Goal: Information Seeking & Learning: Learn about a topic

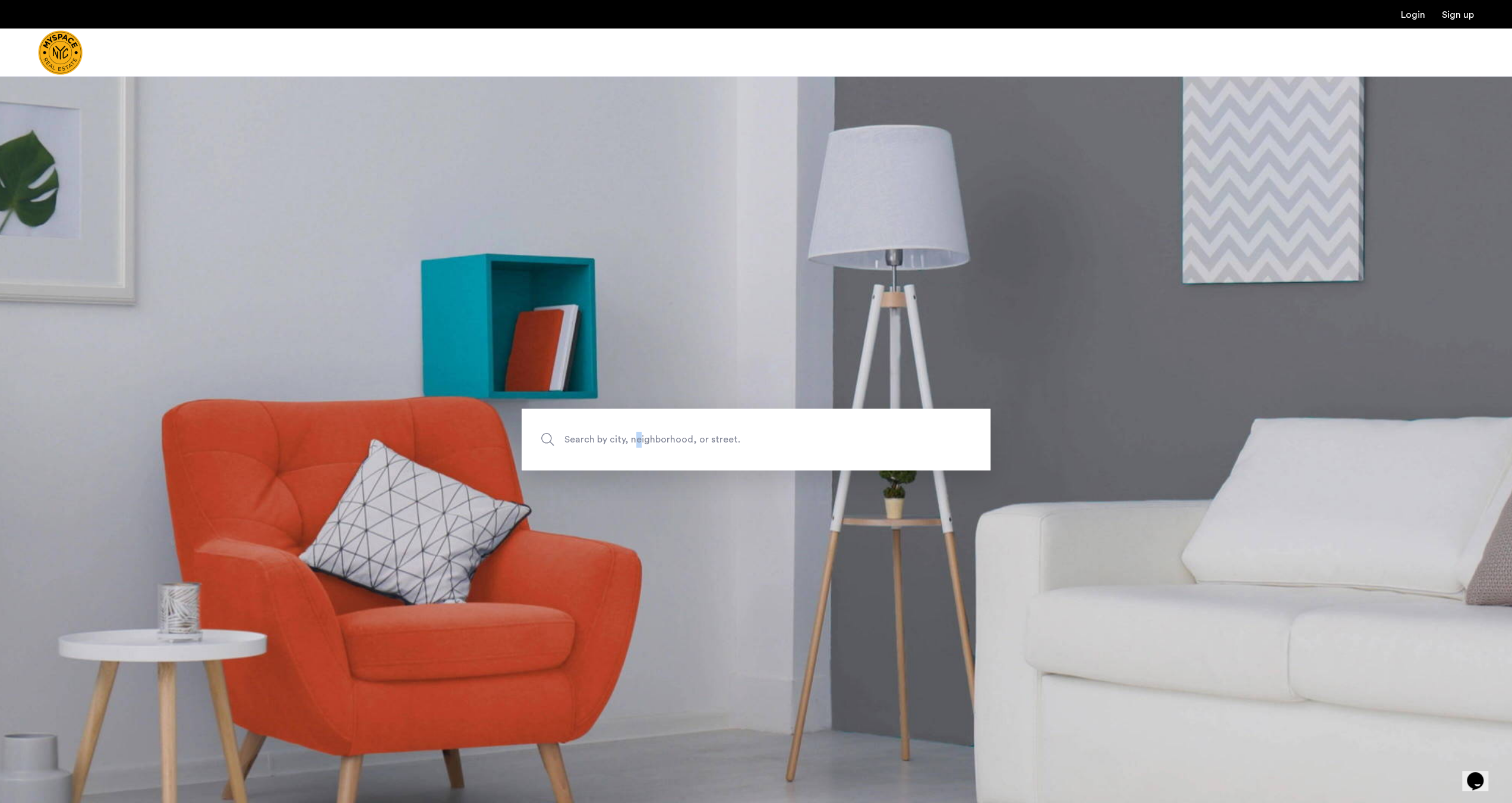
click at [637, 442] on span "Search by city, neighborhood, or street." at bounding box center [728, 440] width 328 height 16
click at [725, 441] on span "Search by city, neighborhood, or street." at bounding box center [728, 440] width 328 height 16
click at [725, 441] on input "Search by city, neighborhood, or street." at bounding box center [756, 439] width 469 height 62
type input "**********"
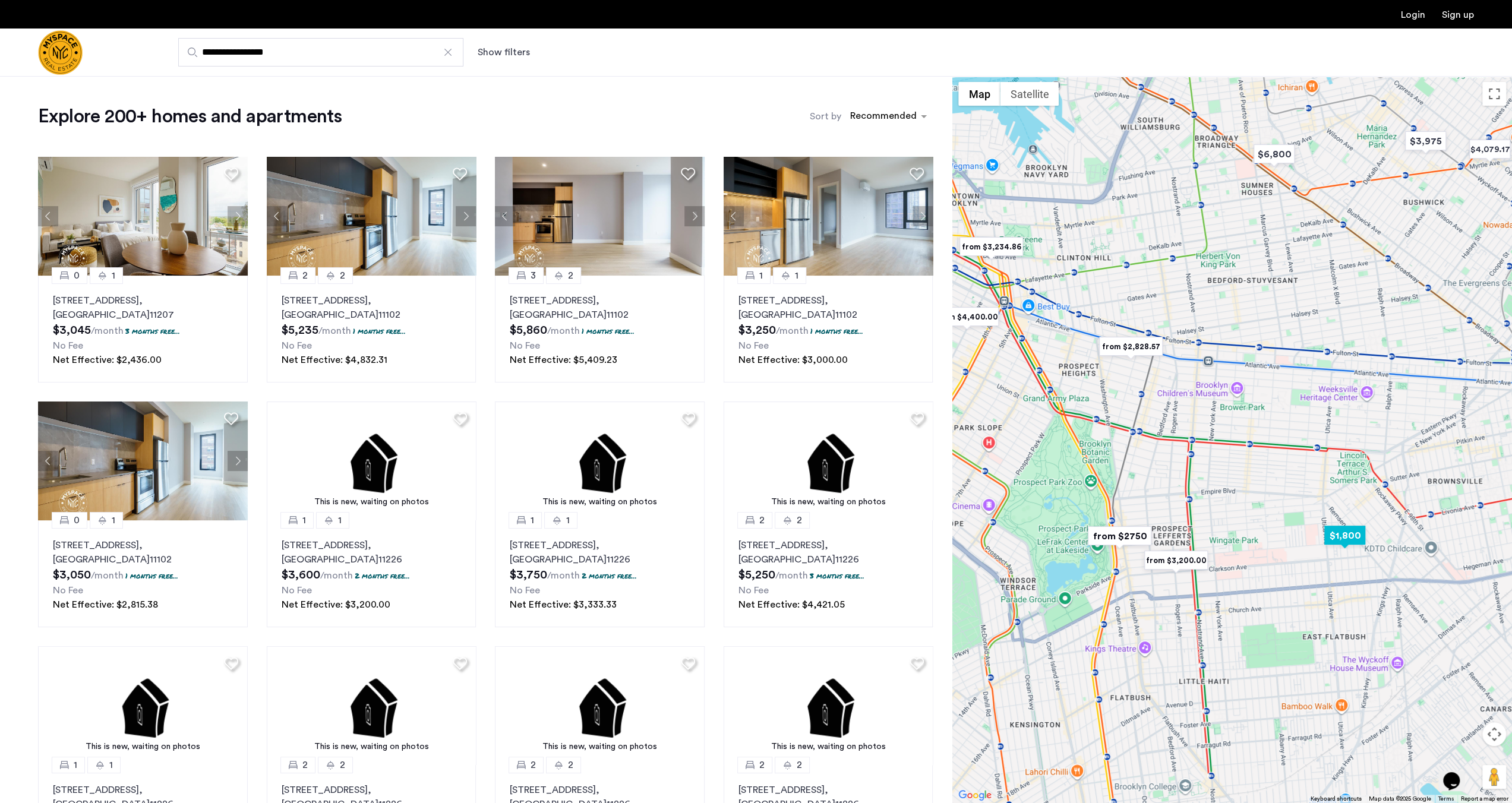
click at [1360, 533] on img "$1,800" at bounding box center [1344, 536] width 51 height 26
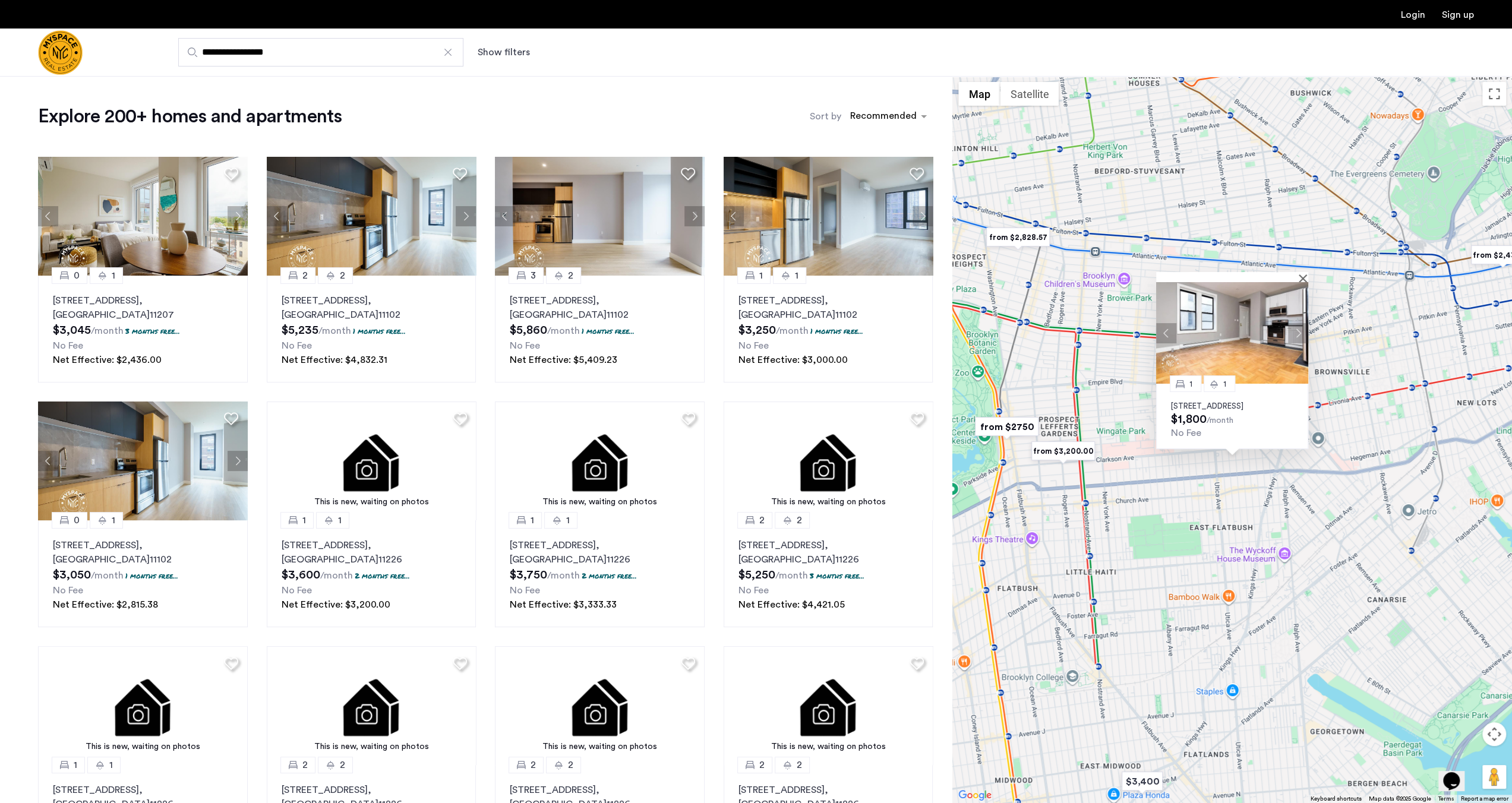
click at [1301, 323] on button "Next apartment" at bounding box center [1298, 333] width 20 height 20
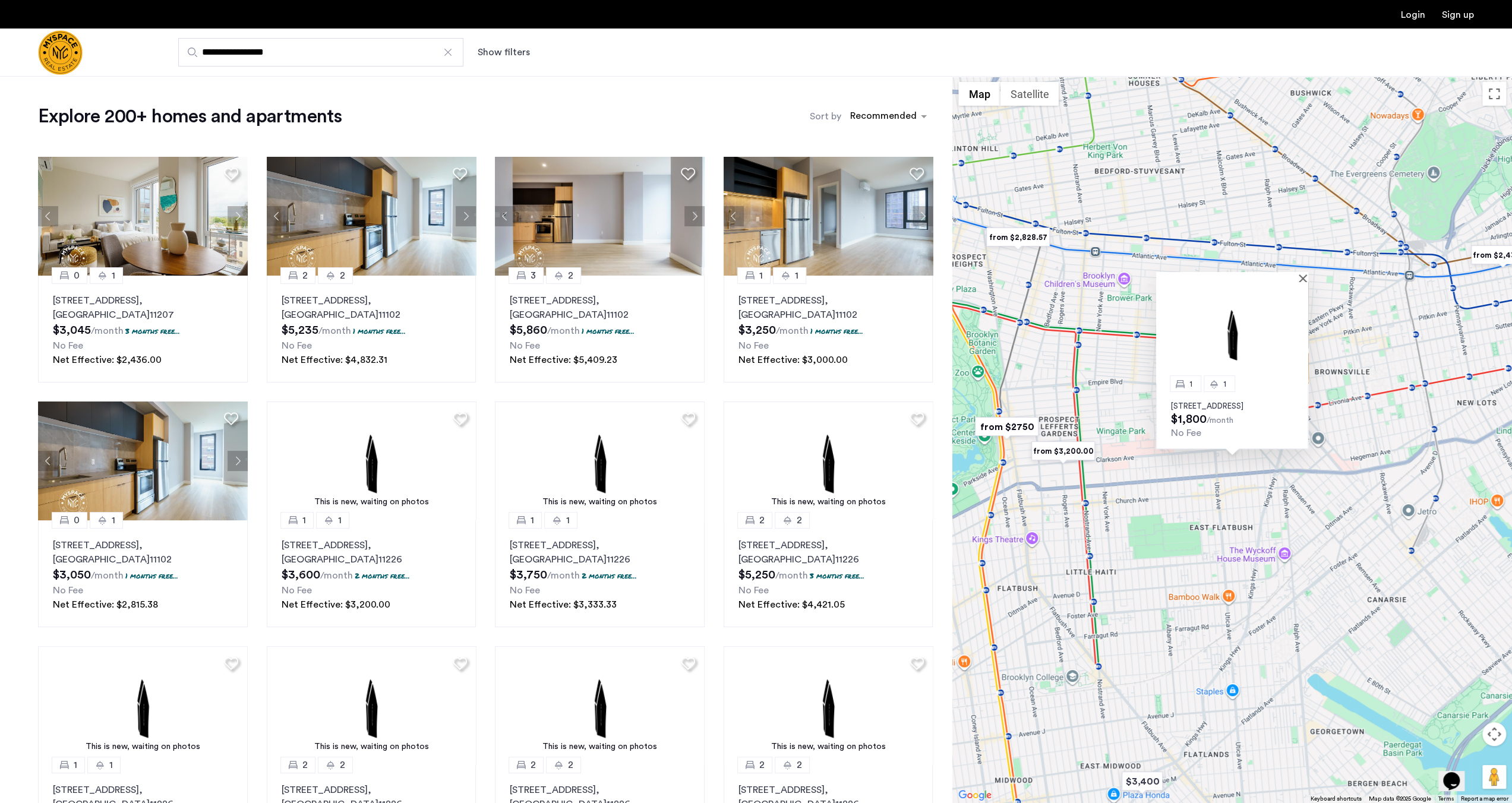
click at [1301, 322] on img at bounding box center [1232, 333] width 152 height 101
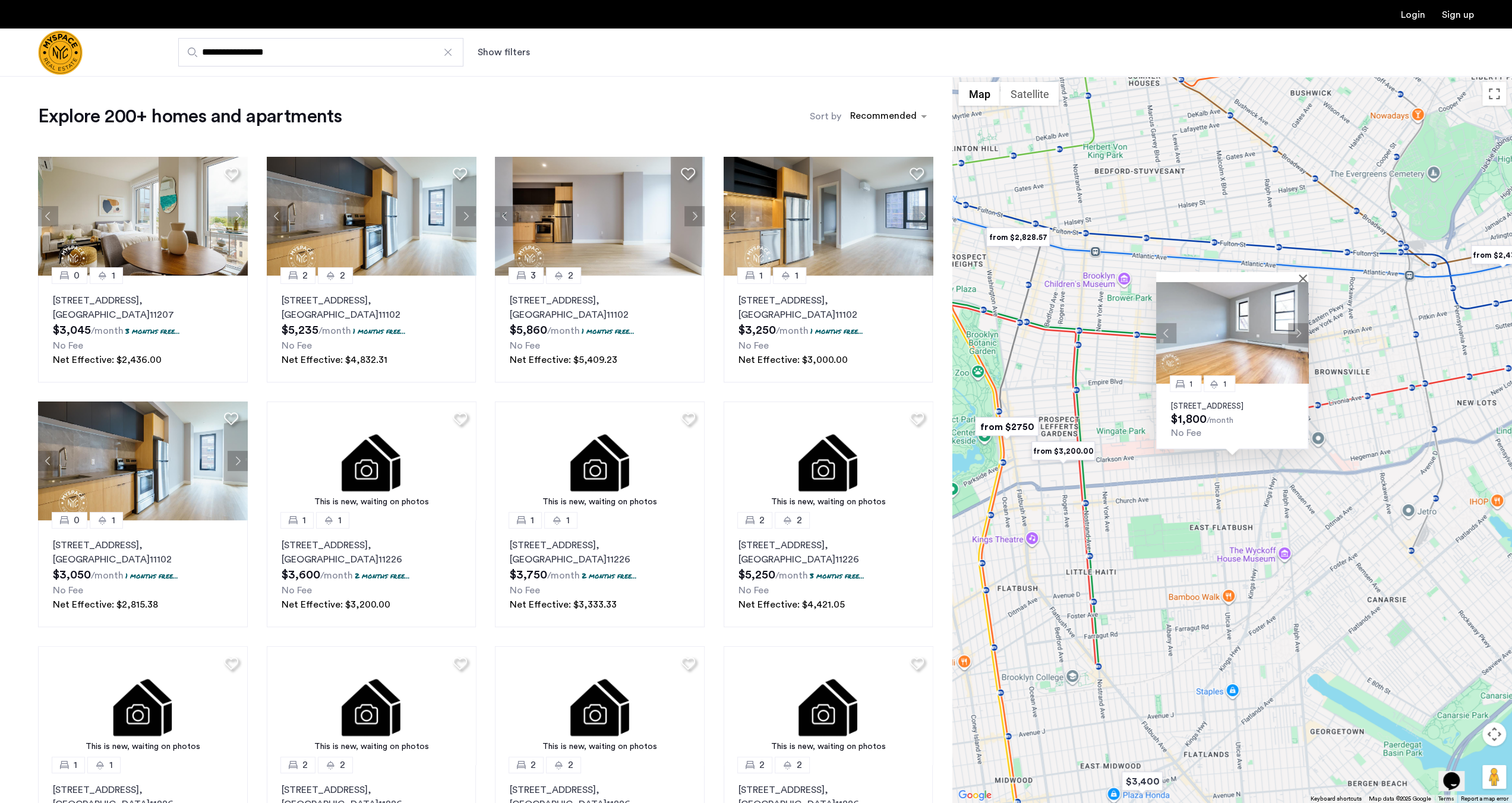
click at [1301, 323] on button "Next apartment" at bounding box center [1298, 333] width 20 height 20
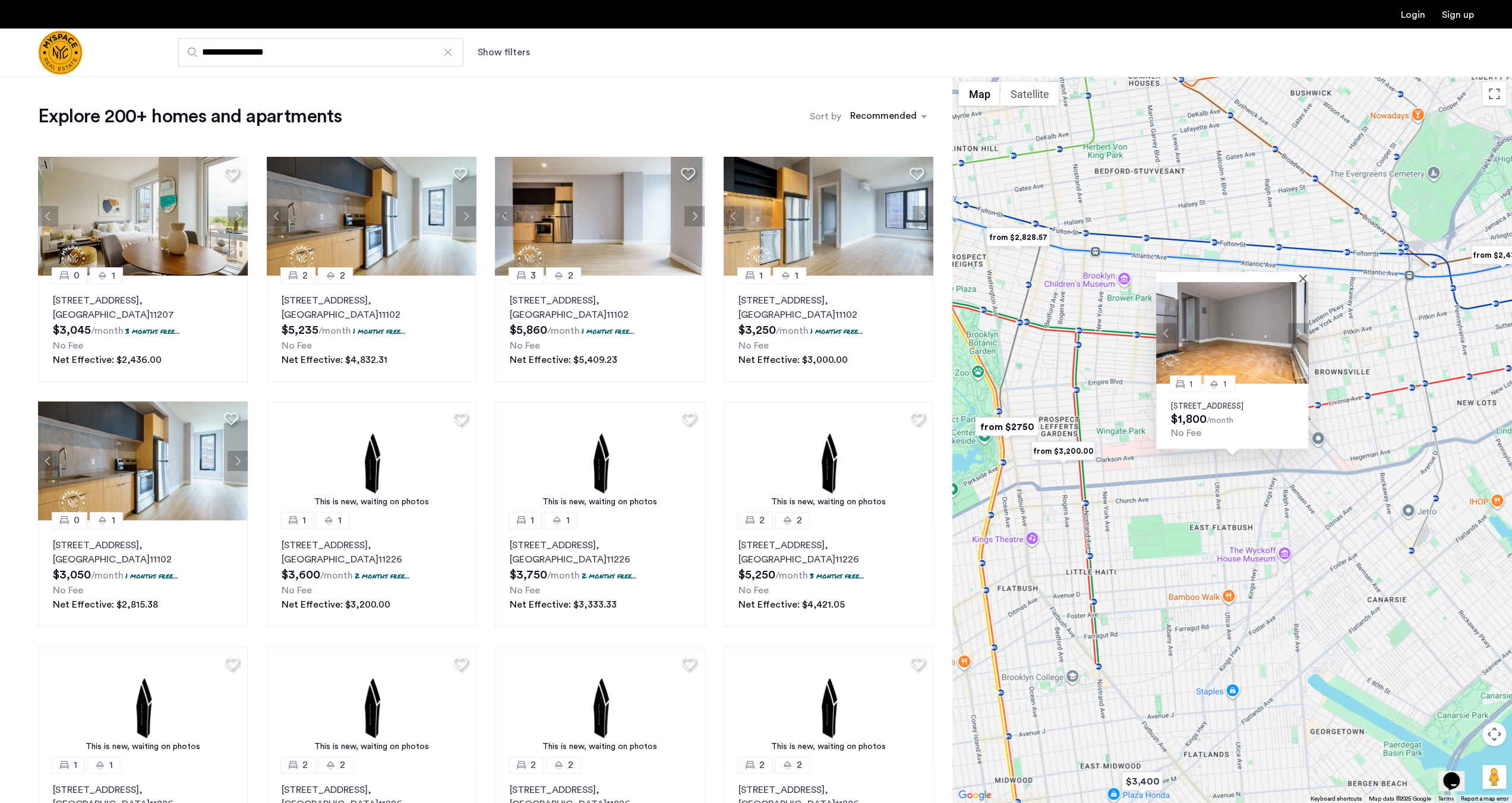
click at [1301, 323] on button "Next apartment" at bounding box center [1298, 333] width 20 height 20
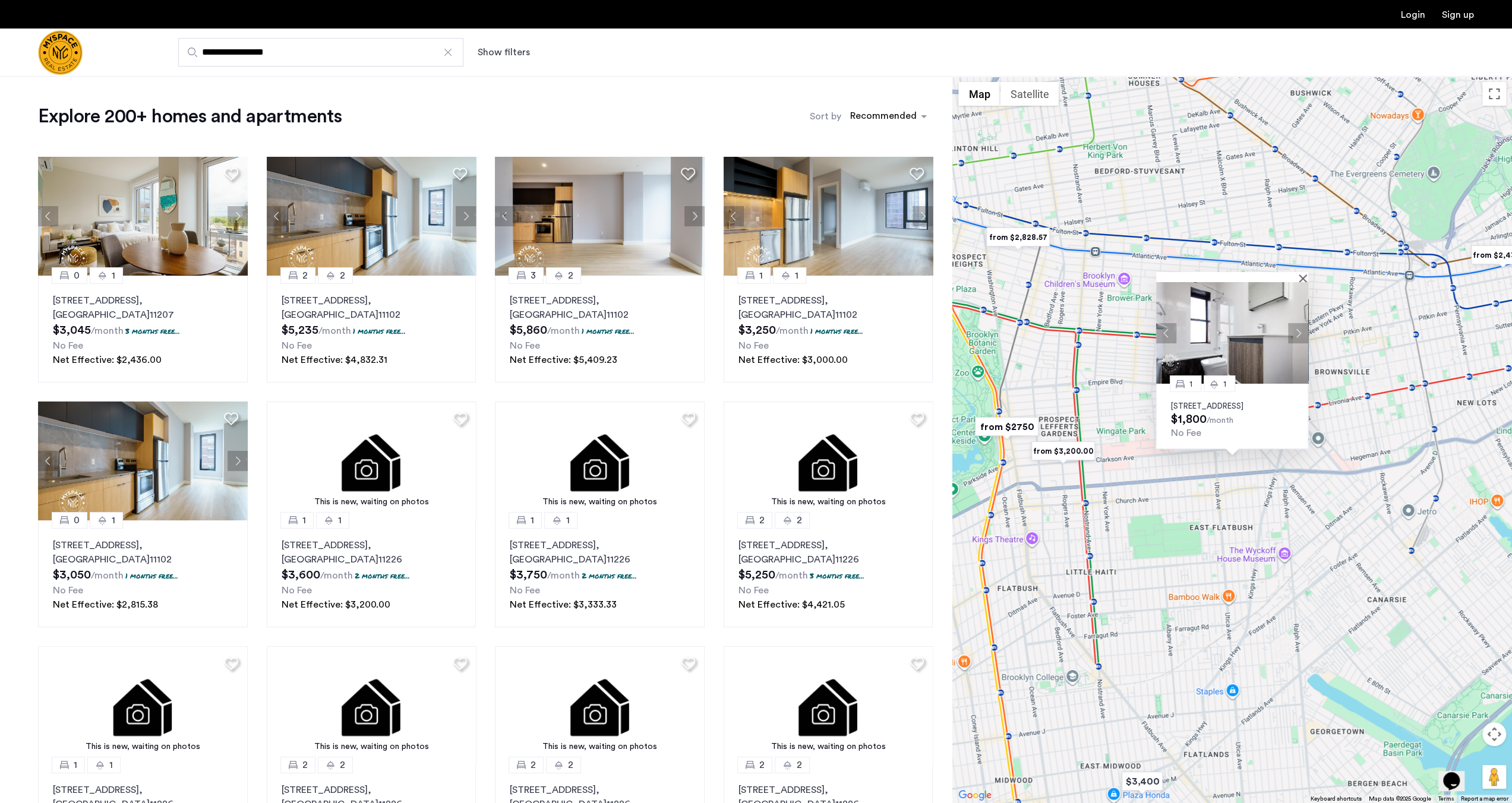
click at [1301, 323] on button "Next apartment" at bounding box center [1298, 333] width 20 height 20
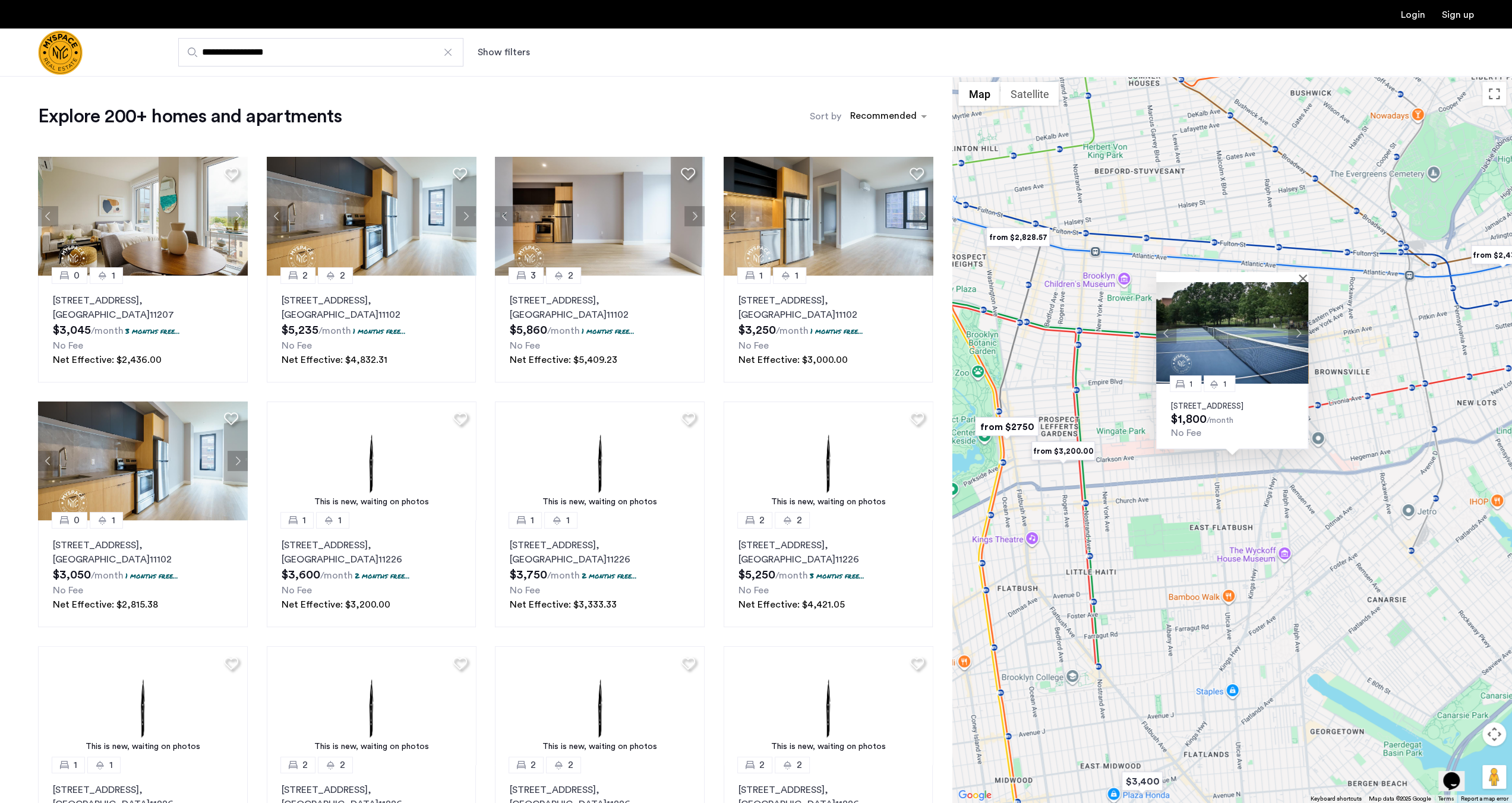
click at [1301, 323] on button "Next apartment" at bounding box center [1298, 333] width 20 height 20
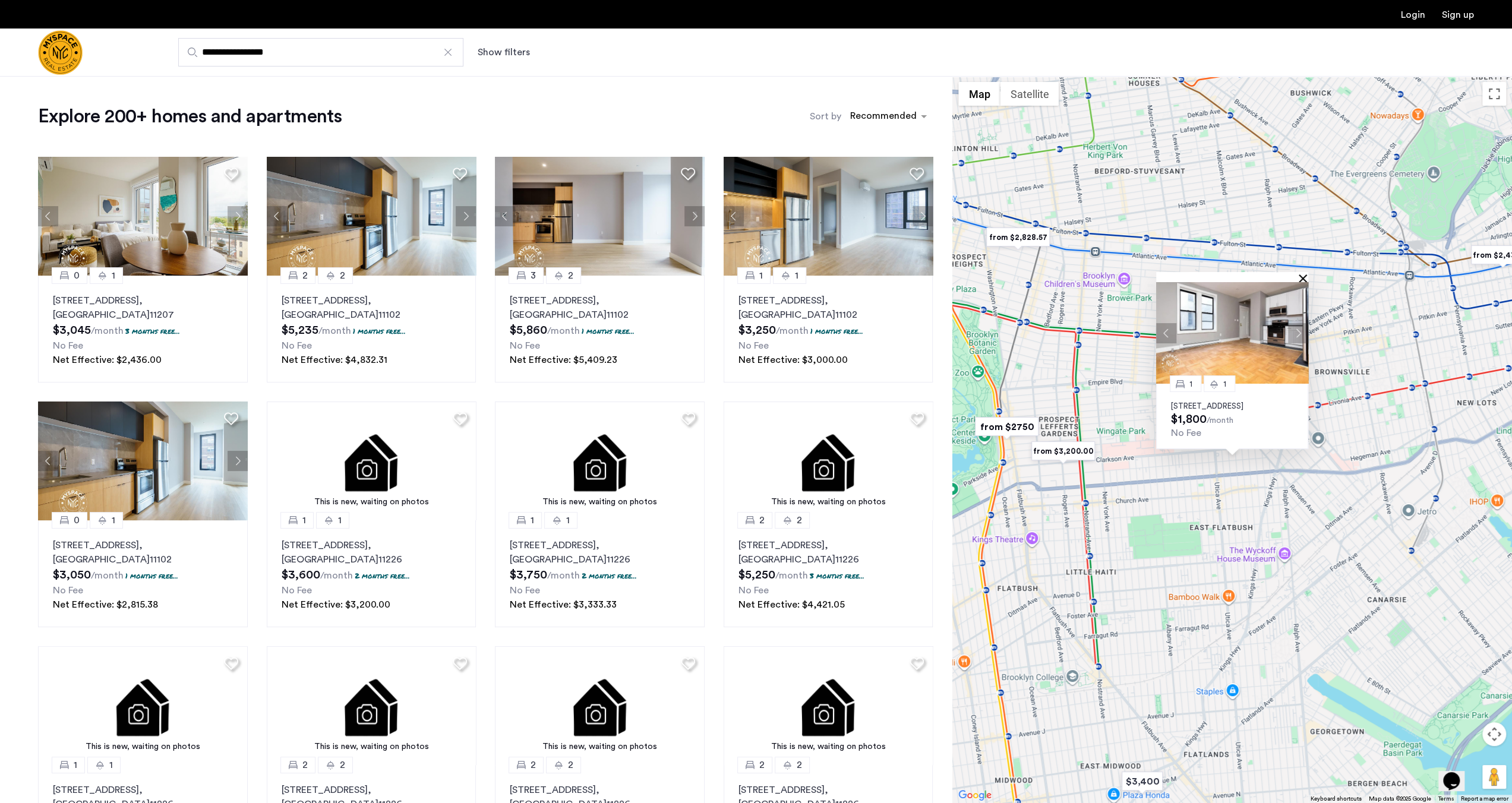
click at [1305, 274] on button "Close" at bounding box center [1305, 278] width 8 height 8
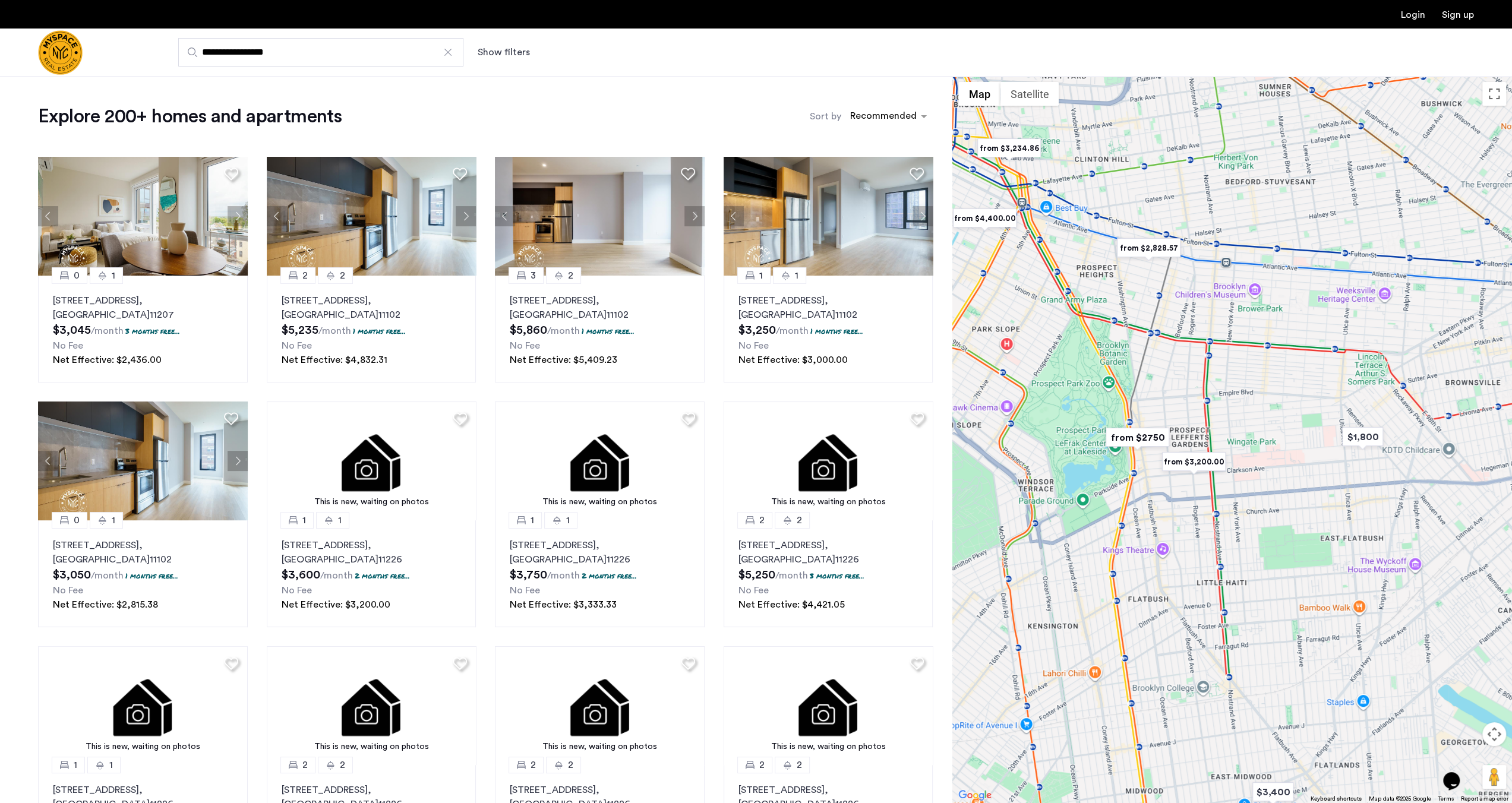
drag, startPoint x: 1158, startPoint y: 424, endPoint x: 1249, endPoint y: 430, distance: 91.2
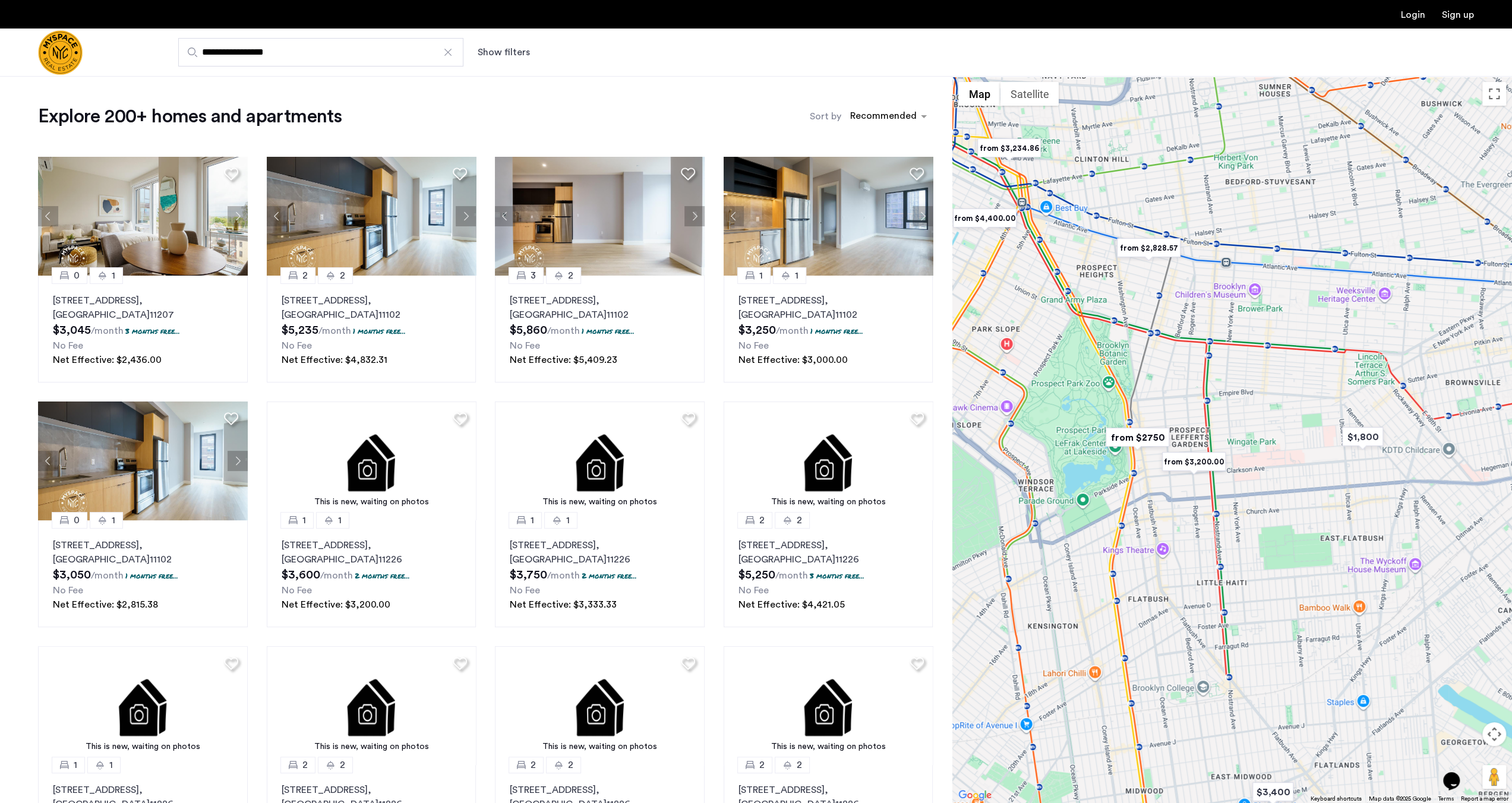
click at [1249, 430] on div at bounding box center [1232, 439] width 559 height 727
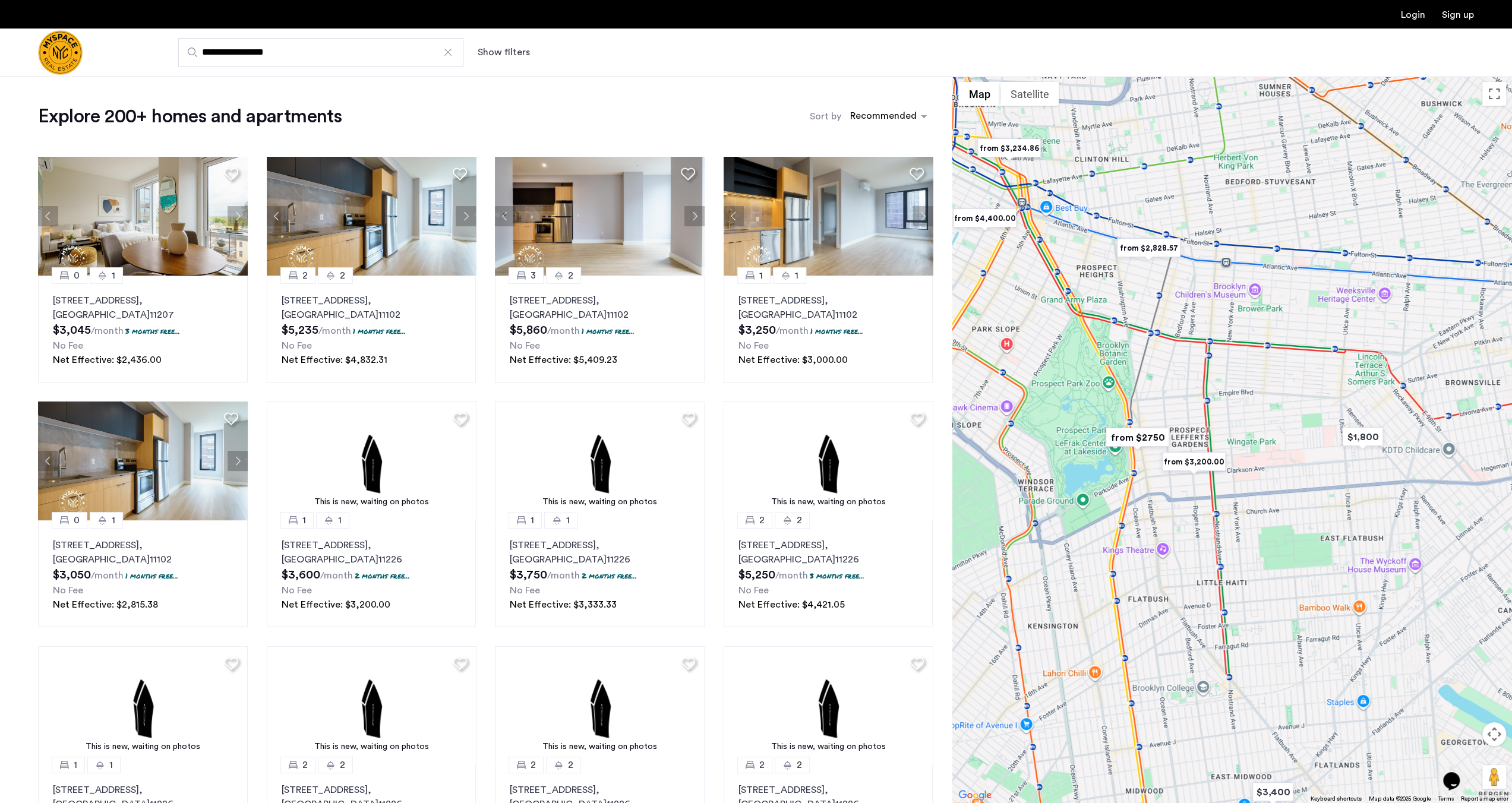
click at [523, 54] on button "Show filters" at bounding box center [504, 51] width 52 height 14
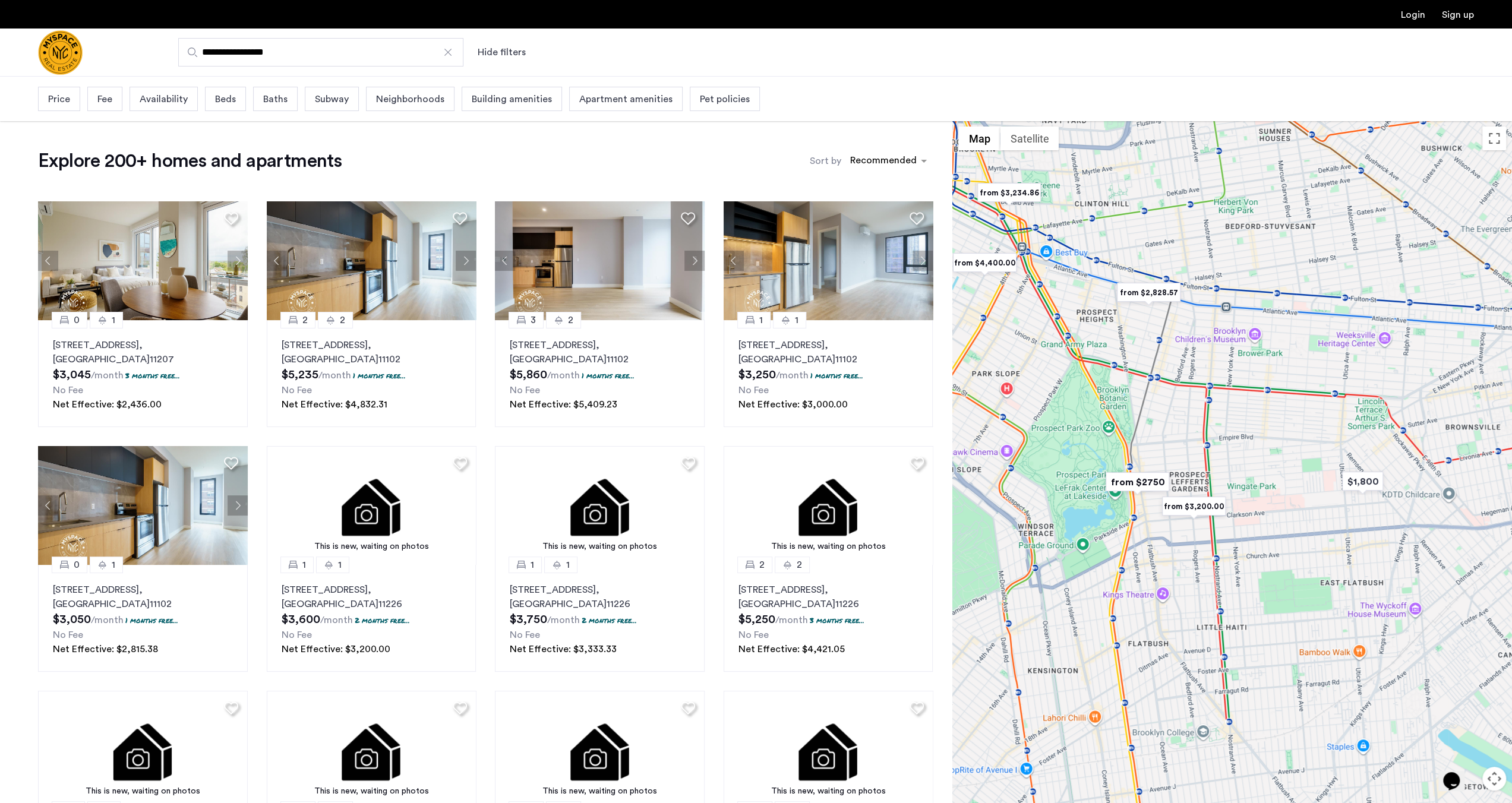
click at [57, 98] on span "Price" at bounding box center [59, 98] width 22 height 14
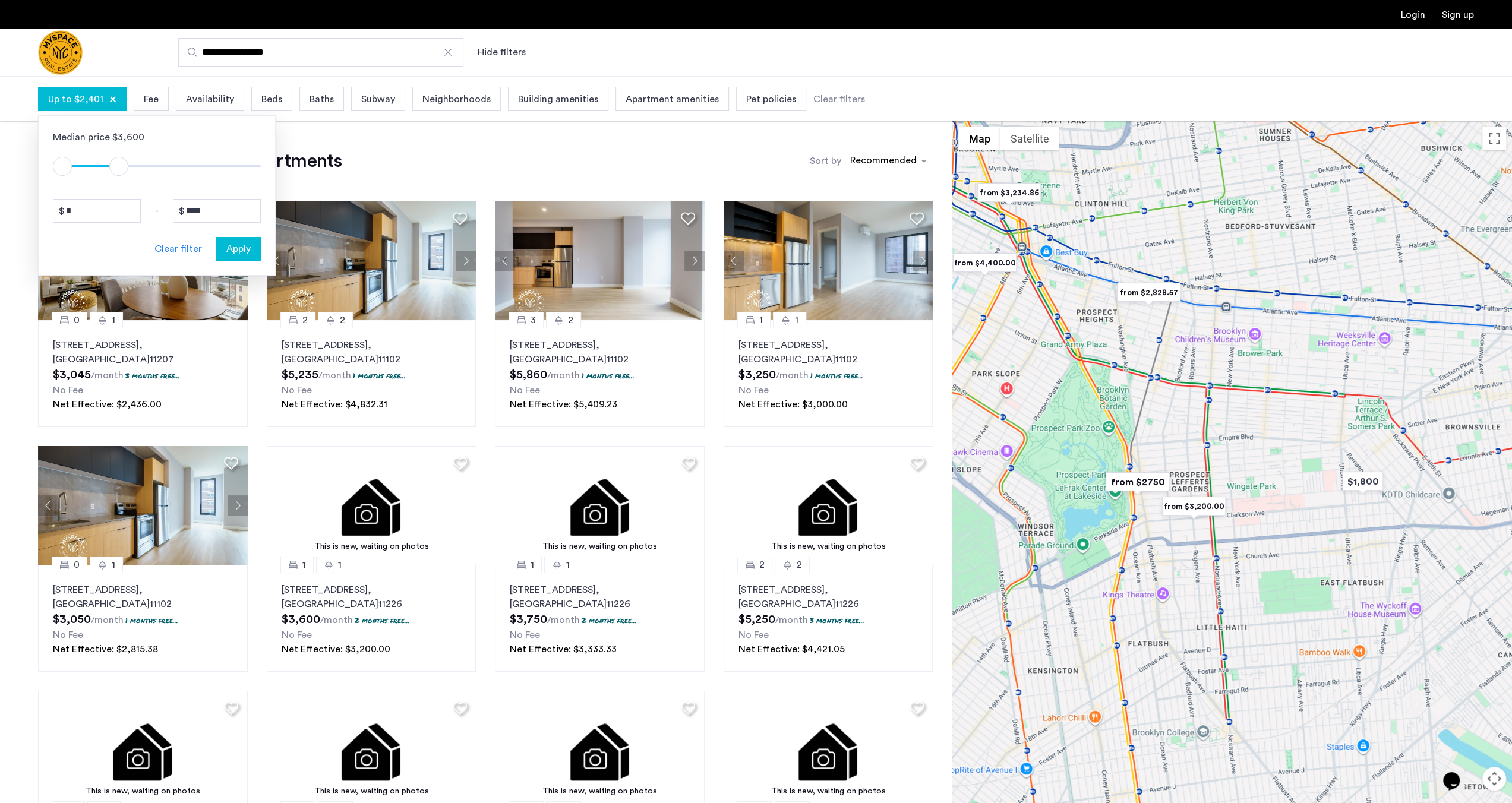
type input "****"
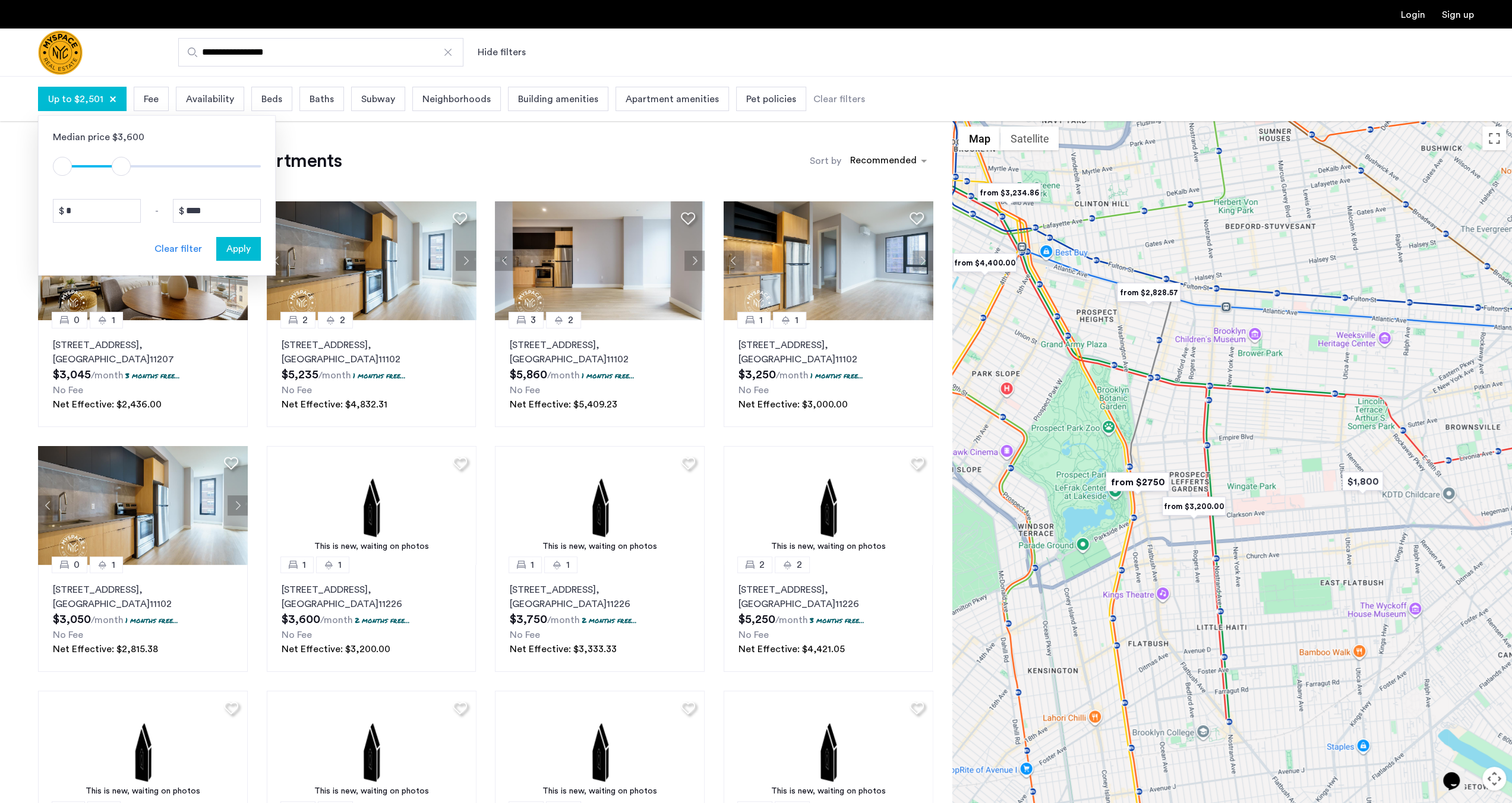
drag, startPoint x: 243, startPoint y: 170, endPoint x: 123, endPoint y: 170, distance: 120.0
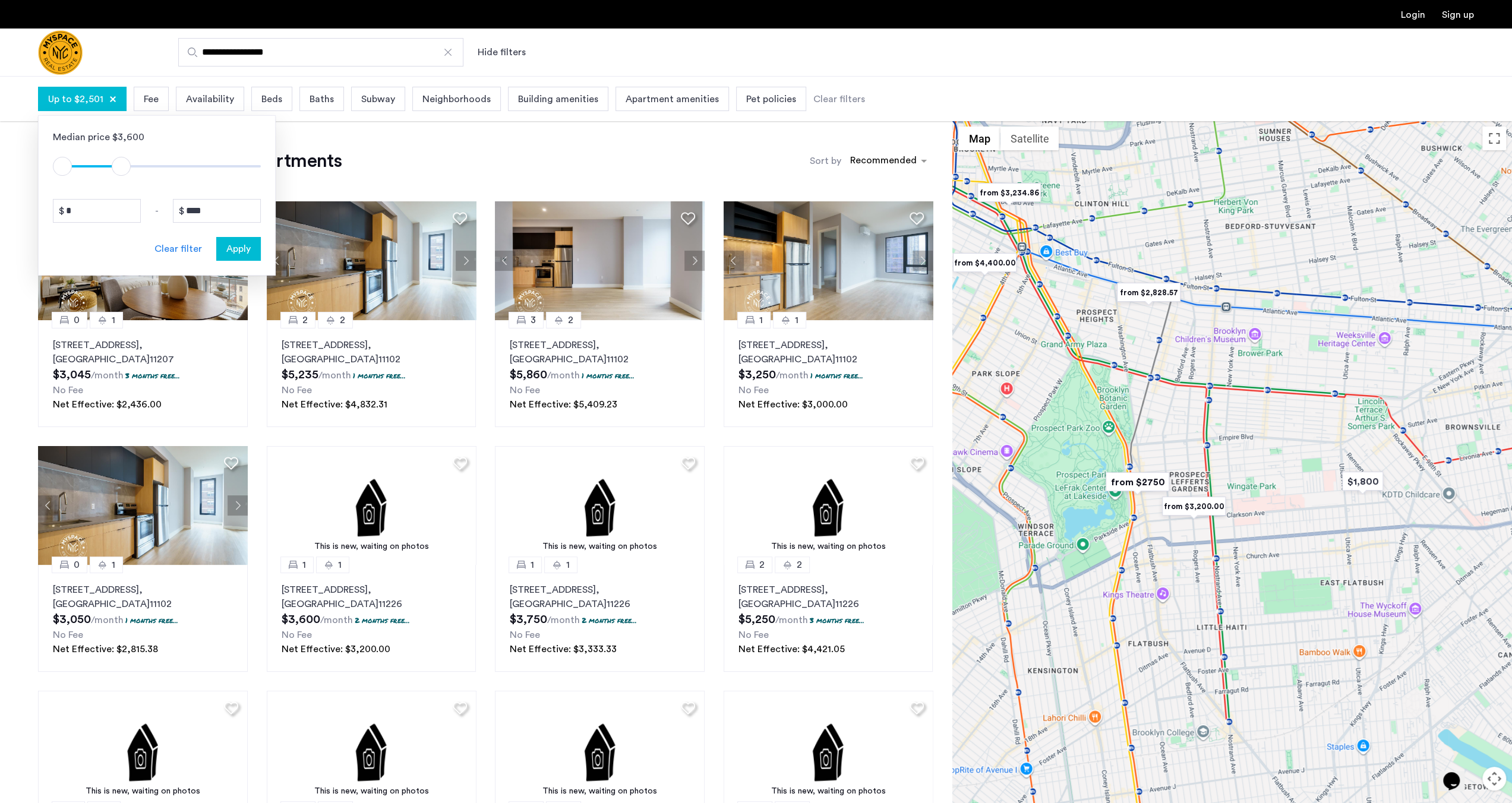
click at [123, 170] on span "ngx-slider-max" at bounding box center [121, 166] width 19 height 19
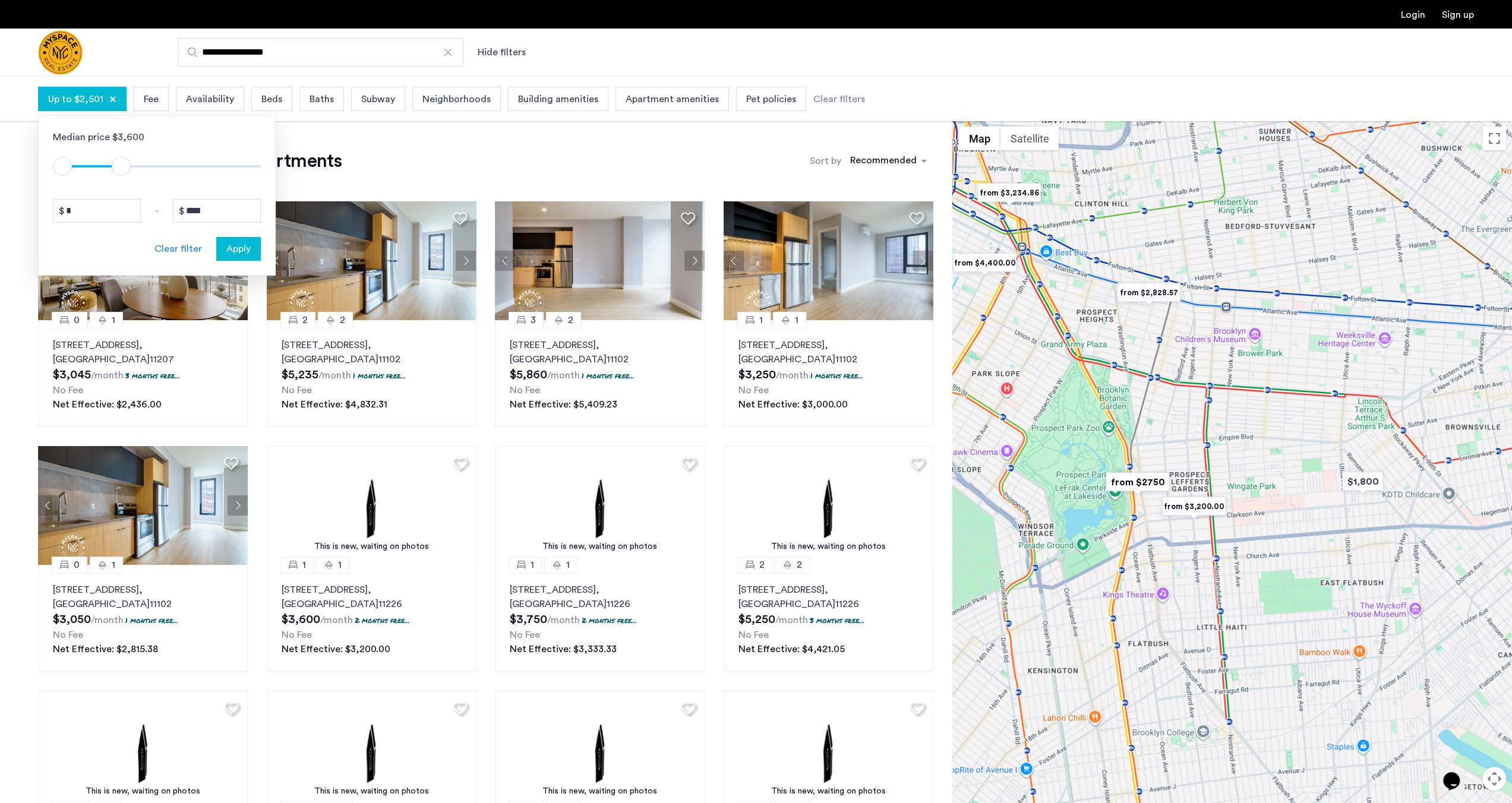
click at [231, 255] on button "Apply" at bounding box center [238, 249] width 45 height 24
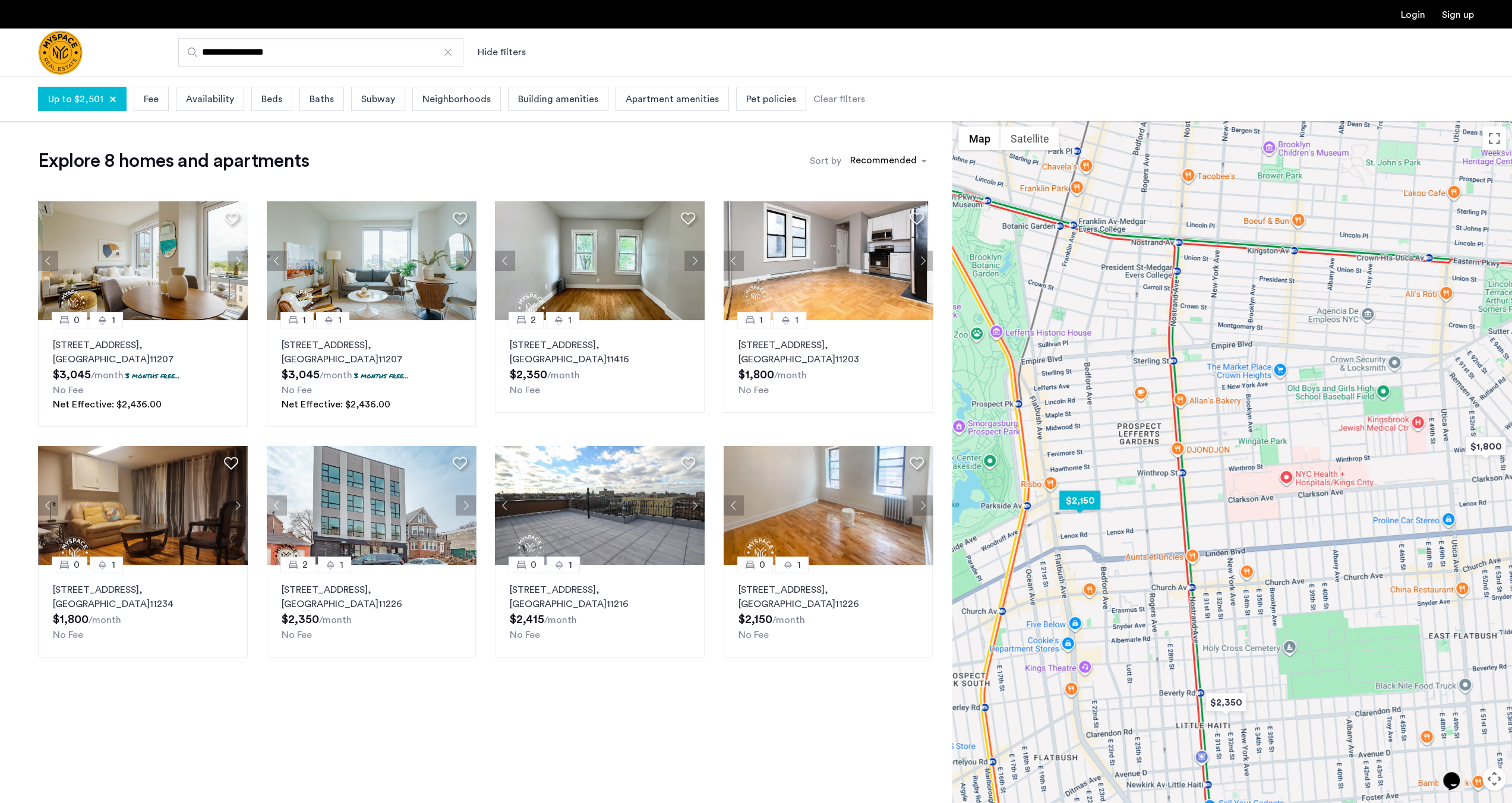
click at [1073, 503] on img "$2,150" at bounding box center [1080, 500] width 51 height 26
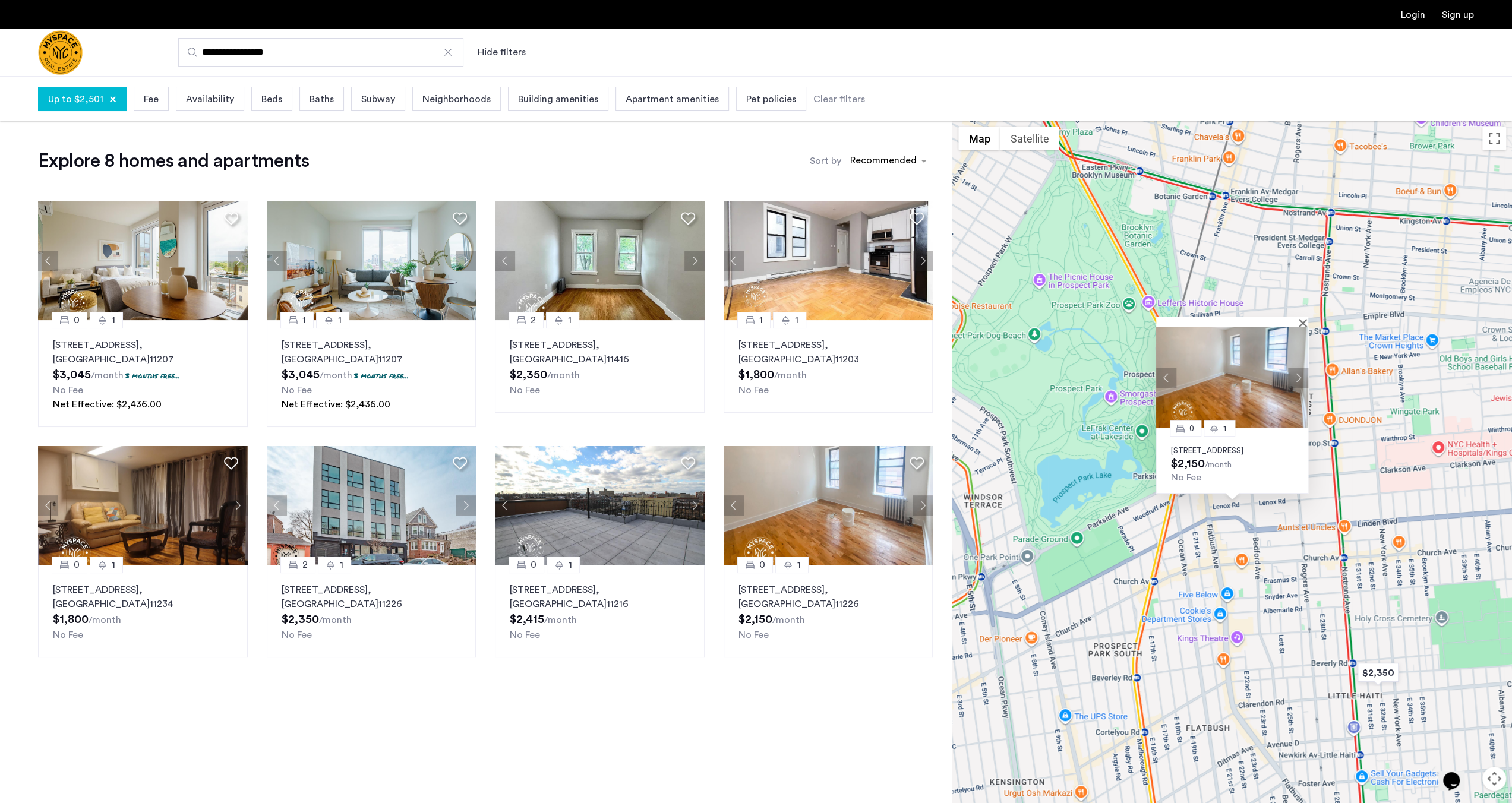
click at [1298, 370] on button "Next apartment" at bounding box center [1298, 377] width 20 height 20
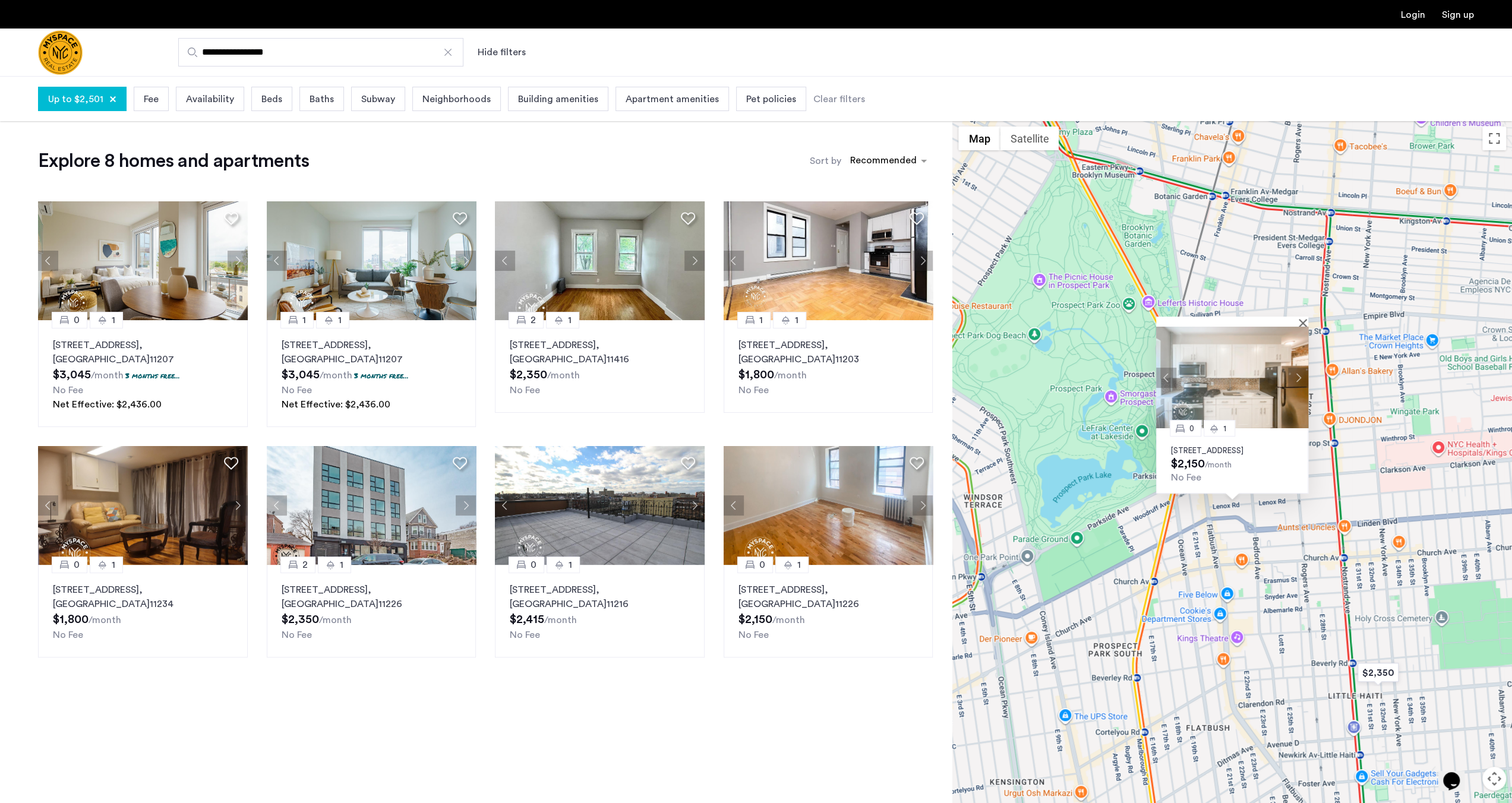
click at [1298, 370] on button "Next apartment" at bounding box center [1298, 377] width 20 height 20
click at [1225, 361] on img at bounding box center [1232, 378] width 152 height 101
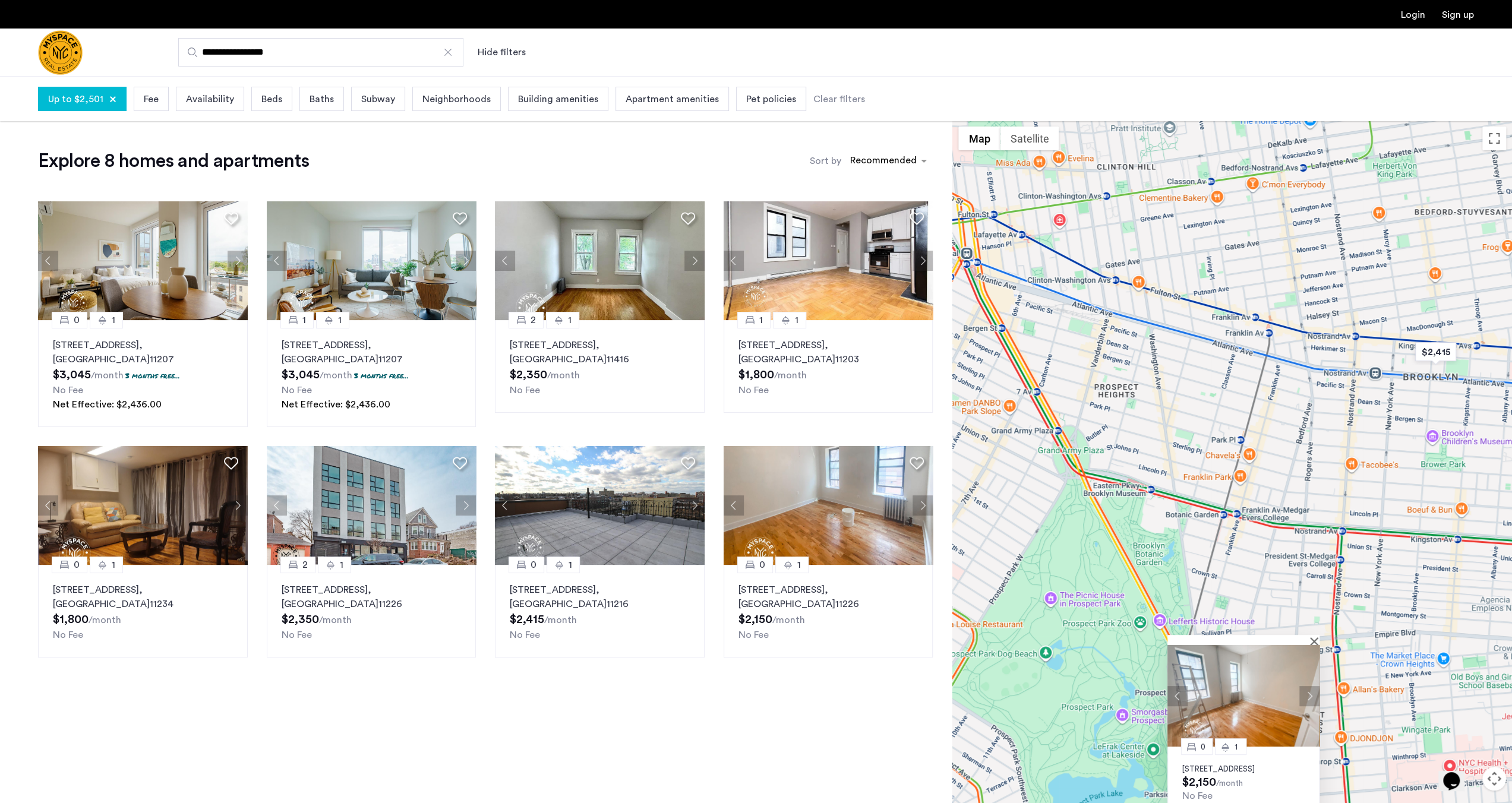
drag, startPoint x: 1062, startPoint y: 223, endPoint x: 1074, endPoint y: 502, distance: 279.3
click at [1075, 522] on div "0 1 [STREET_ADDRESS] $2,150 /month No Fee" at bounding box center [1232, 483] width 559 height 727
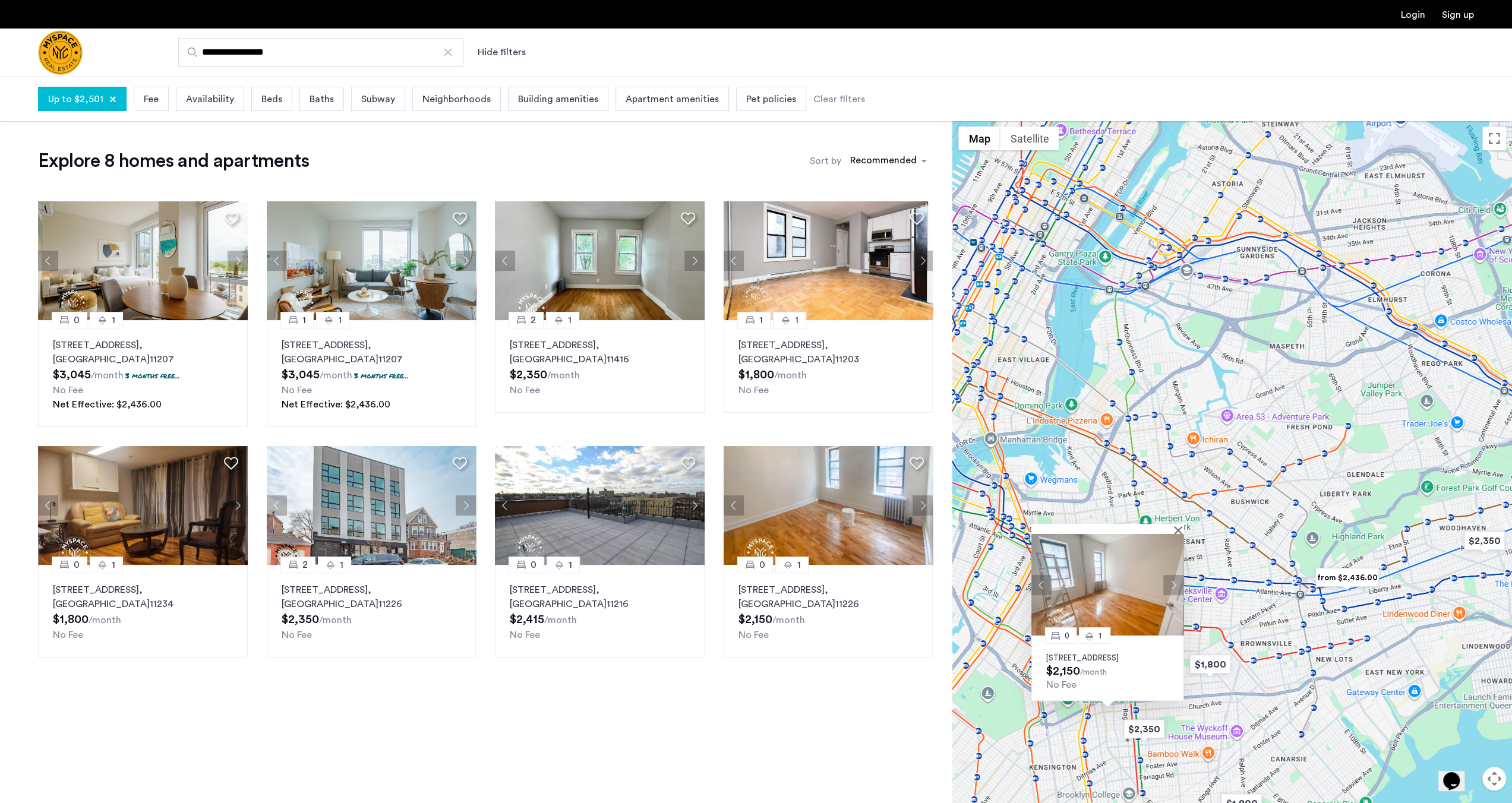
drag, startPoint x: 1143, startPoint y: 304, endPoint x: 1114, endPoint y: 461, distance: 159.7
click at [1114, 461] on div "0 1 [STREET_ADDRESS] $2,150 /month No Fee" at bounding box center [1232, 483] width 559 height 727
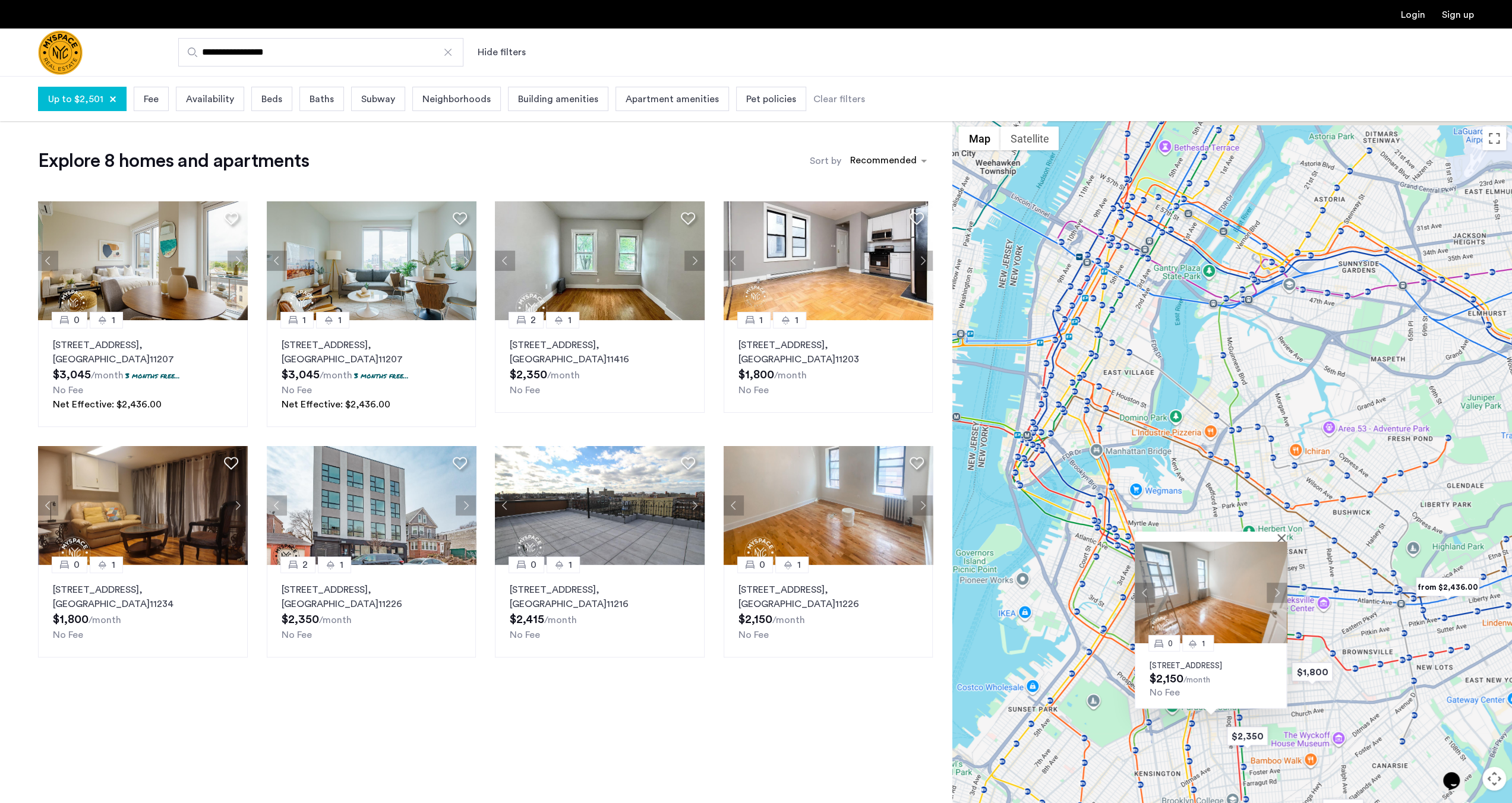
drag, startPoint x: 1090, startPoint y: 395, endPoint x: 1179, endPoint y: 401, distance: 89.2
click at [1179, 401] on div "0 1 [STREET_ADDRESS] $2,150 /month No Fee" at bounding box center [1232, 483] width 559 height 727
click at [1179, 367] on div "0 1 [STREET_ADDRESS] $2,150 /month No Fee" at bounding box center [1232, 483] width 559 height 727
click at [1189, 339] on div "0 1 [STREET_ADDRESS] $2,150 /month No Fee" at bounding box center [1232, 483] width 559 height 727
click at [1283, 533] on button "Close" at bounding box center [1283, 537] width 8 height 8
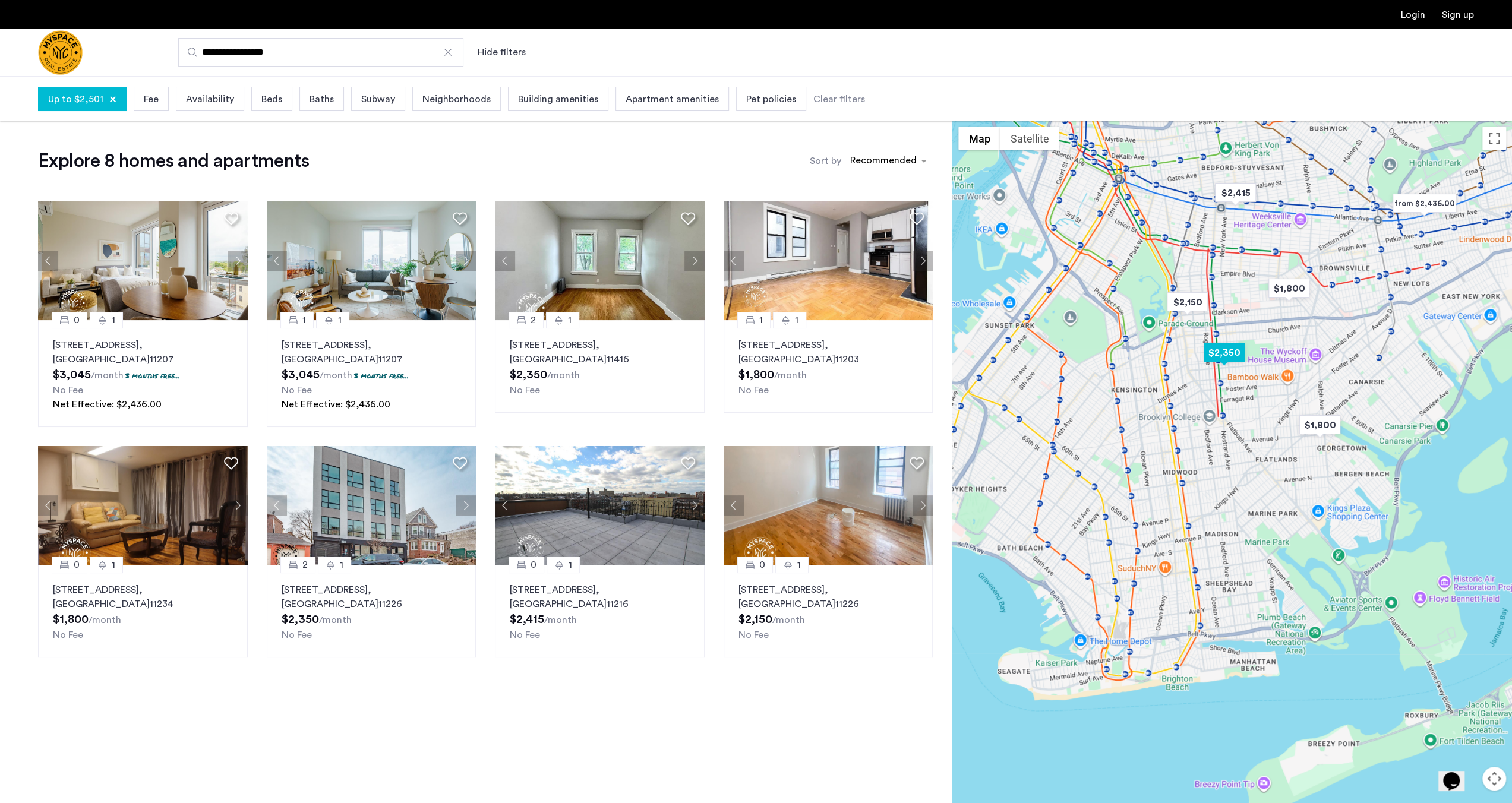
drag, startPoint x: 1150, startPoint y: 646, endPoint x: 1225, endPoint y: 358, distance: 297.6
click at [1225, 358] on img "$2,350" at bounding box center [1224, 353] width 51 height 26
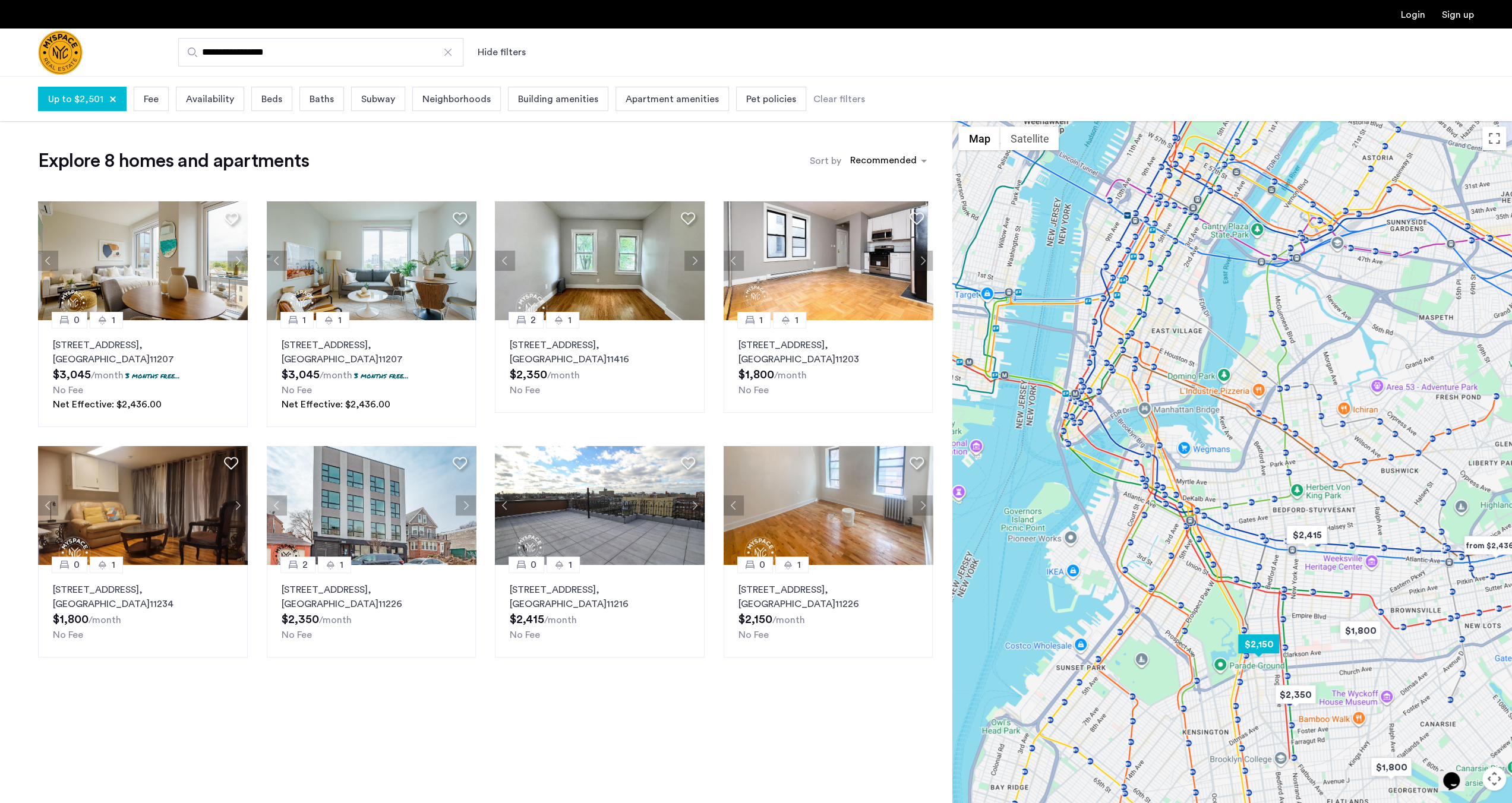
drag, startPoint x: 1203, startPoint y: 294, endPoint x: 1258, endPoint y: 436, distance: 152.3
click at [1272, 642] on img "$2,150" at bounding box center [1258, 644] width 51 height 26
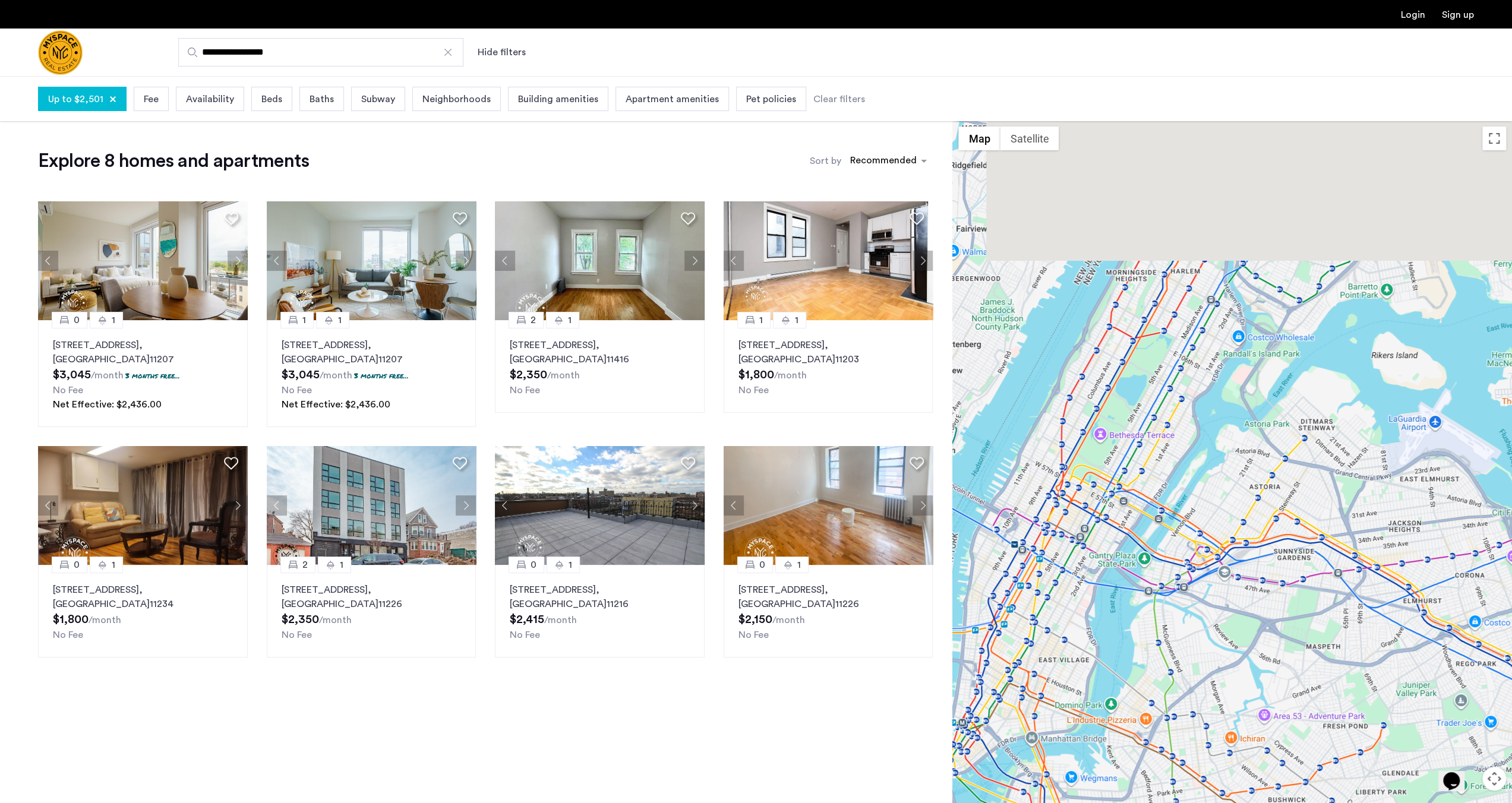
drag, startPoint x: 1260, startPoint y: 363, endPoint x: 1167, endPoint y: 689, distance: 339.0
click at [1167, 689] on div at bounding box center [1232, 483] width 559 height 727
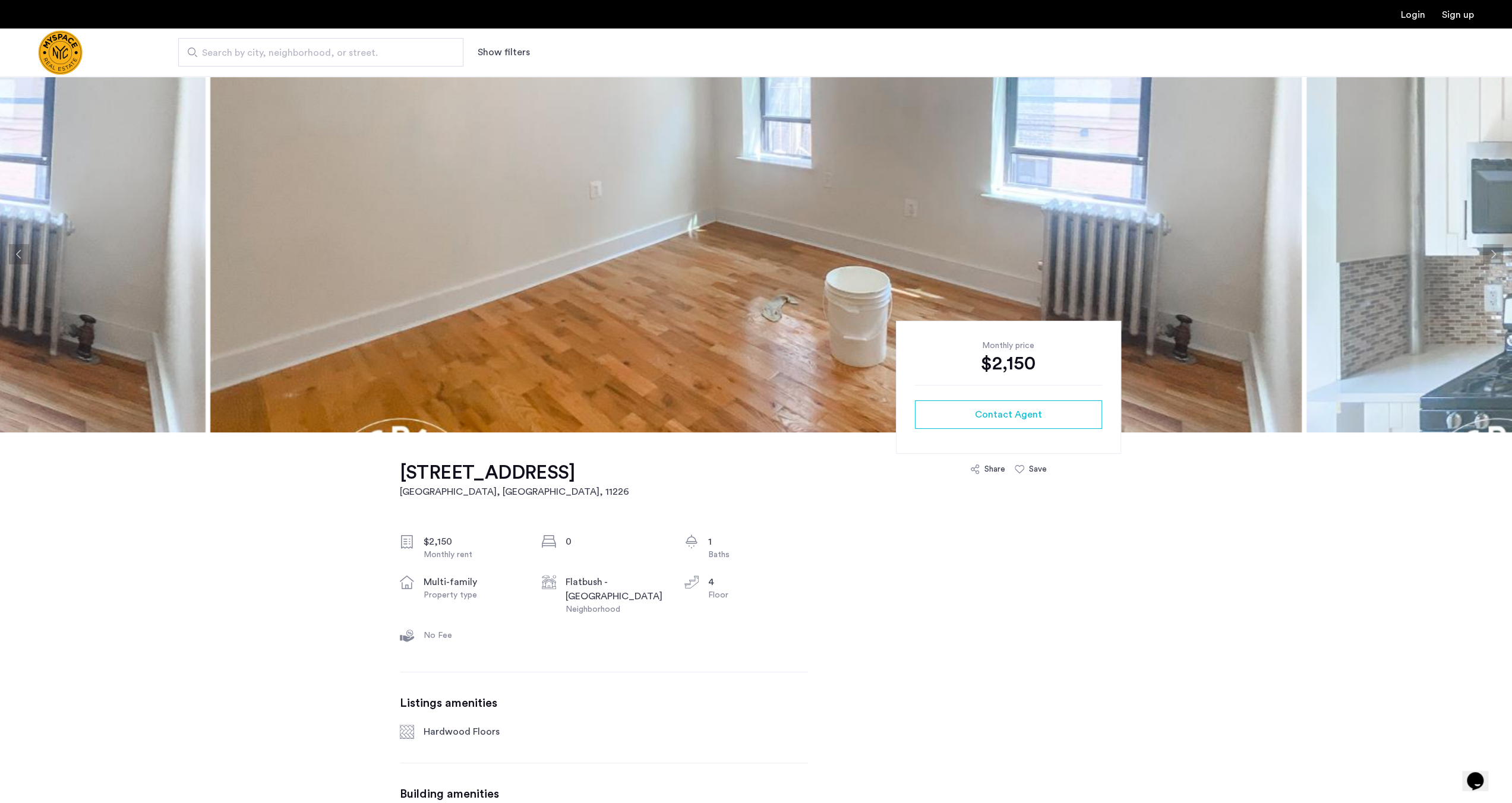
click at [715, 254] on img at bounding box center [756, 253] width 1092 height 356
drag, startPoint x: 492, startPoint y: 469, endPoint x: 617, endPoint y: 469, distance: 125.0
click at [617, 469] on div "60 Clarkson Ave, Unit 4D Brooklyn, NY , 11226 $2,150 Monthly rent 0 1 Baths mul…" at bounding box center [603, 666] width 408 height 469
drag, startPoint x: 426, startPoint y: 461, endPoint x: 365, endPoint y: 467, distance: 61.3
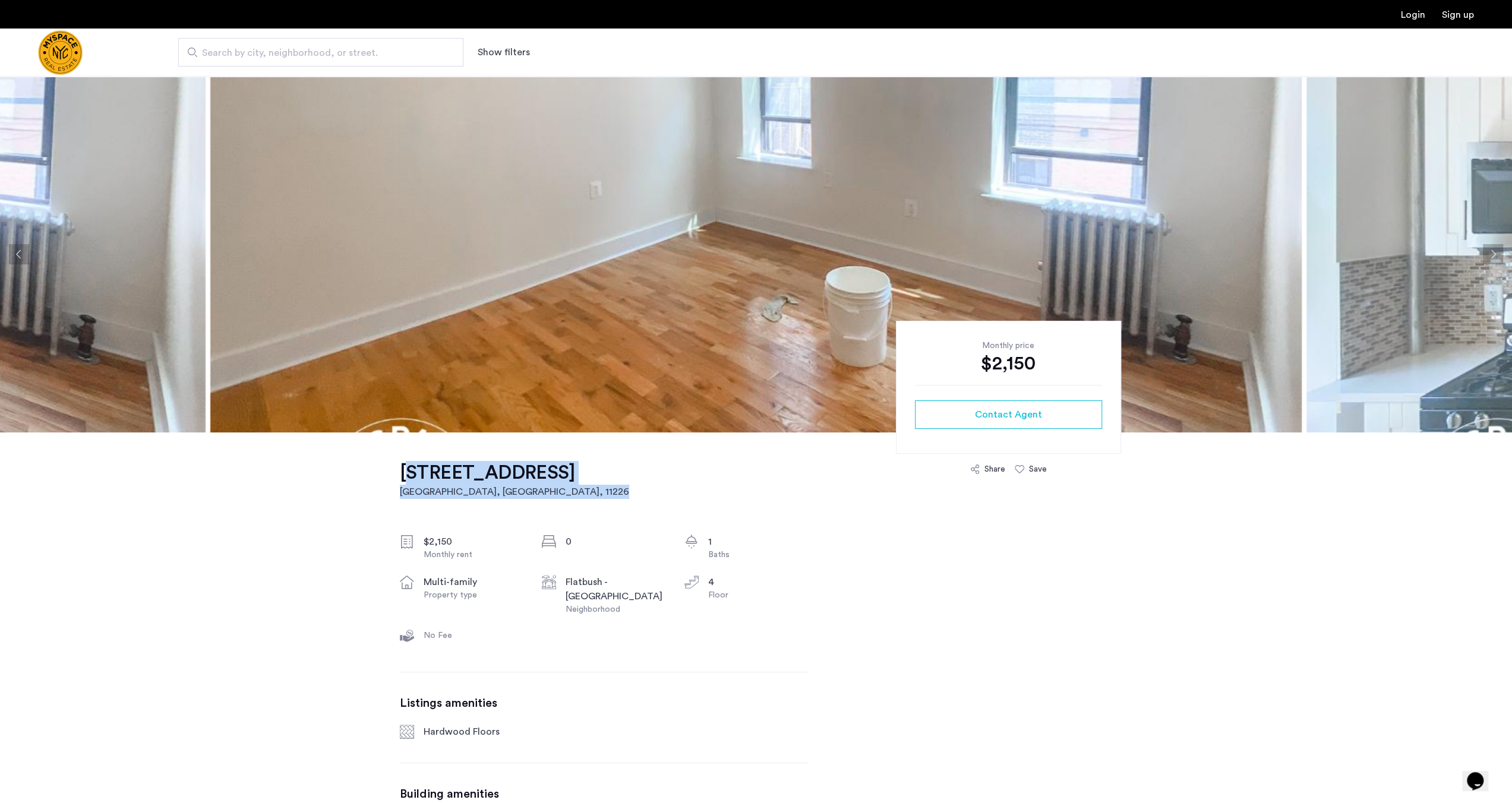
drag, startPoint x: 365, startPoint y: 467, endPoint x: 407, endPoint y: 472, distance: 42.3
drag, startPoint x: 617, startPoint y: 473, endPoint x: 404, endPoint y: 459, distance: 213.5
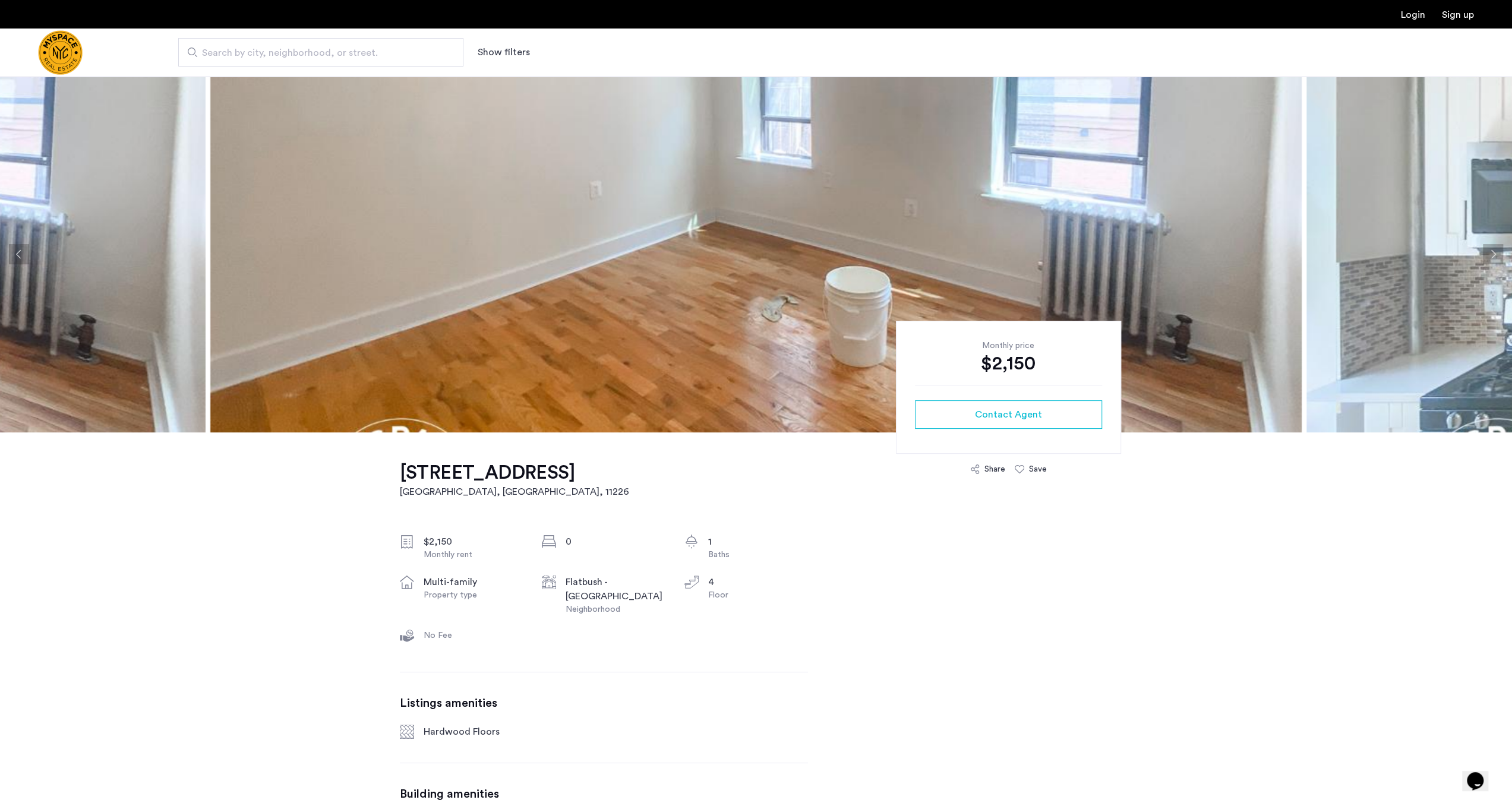
drag, startPoint x: 641, startPoint y: 465, endPoint x: 650, endPoint y: 469, distance: 9.8
click at [642, 465] on div "60 Clarkson Ave, Unit 4D Brooklyn, NY , 11226 $2,150 Monthly rent 0 1 Baths mul…" at bounding box center [603, 666] width 408 height 469
drag, startPoint x: 603, startPoint y: 473, endPoint x: 387, endPoint y: 463, distance: 216.2
copy link "60 Clarkson Ave, Unit 4D Brooklyn, NY , 11226"
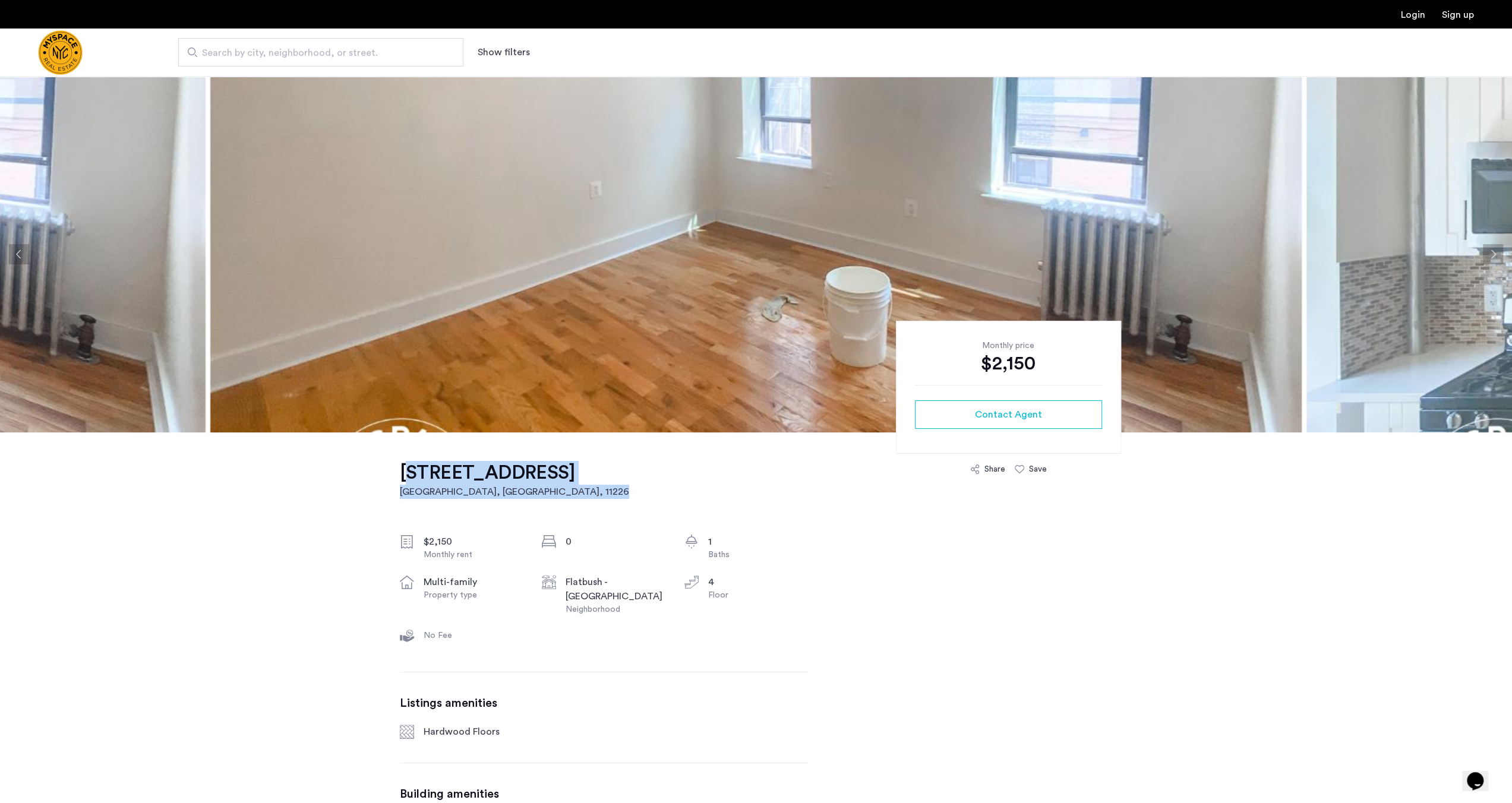
click at [981, 175] on img at bounding box center [756, 253] width 1092 height 356
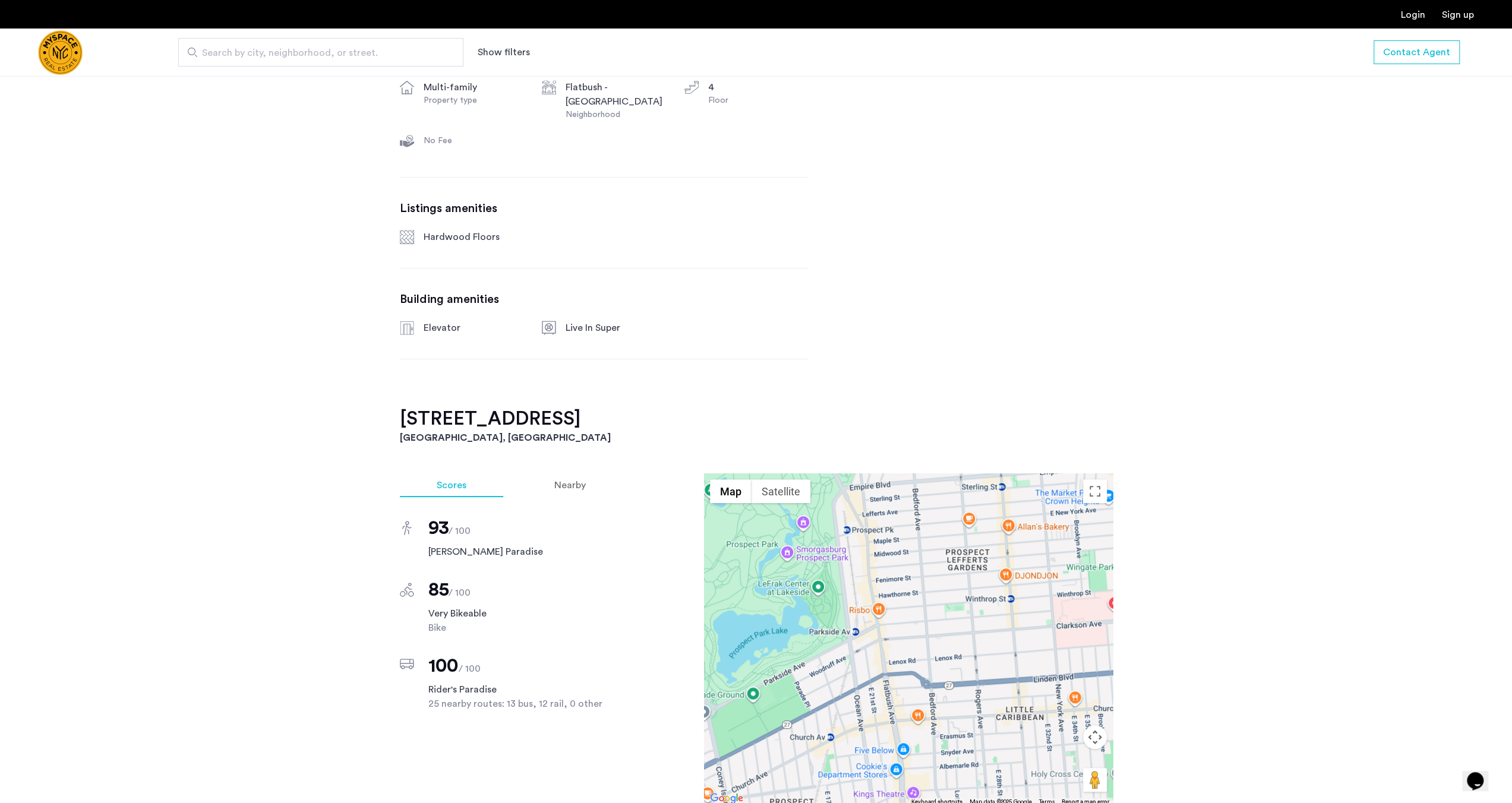
drag, startPoint x: 220, startPoint y: 228, endPoint x: 225, endPoint y: 222, distance: 7.8
click at [225, 222] on div "60 Clarkson Ave, Unit 4D Brooklyn, NY , 11226 $2,150 Monthly rent 0 1 Baths mul…" at bounding box center [756, 561] width 1512 height 1247
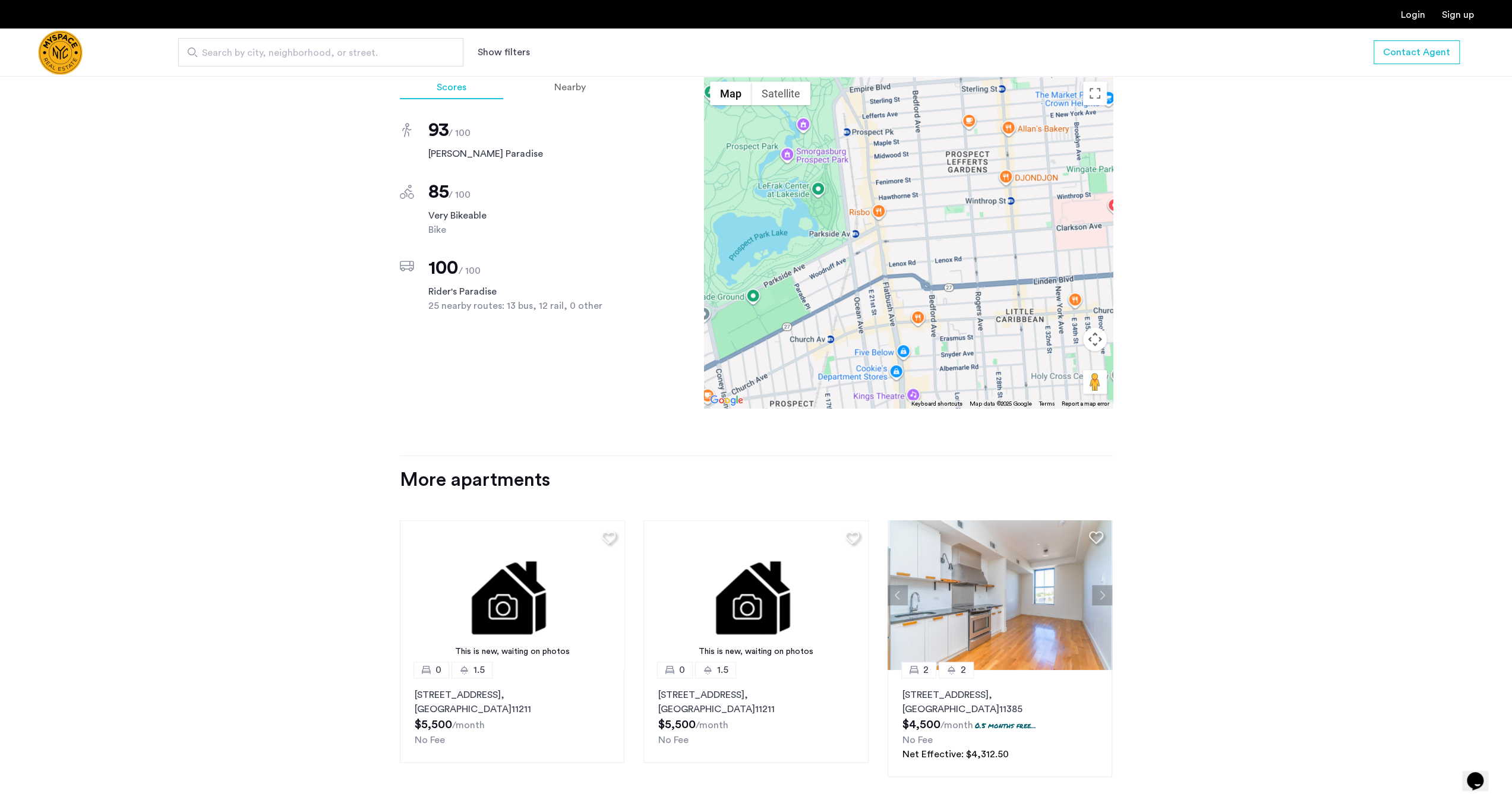
scroll to position [1058, 0]
